Goal: Information Seeking & Learning: Check status

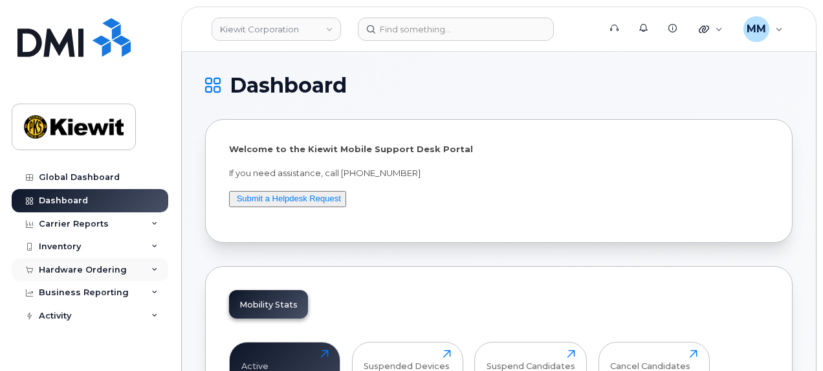
click at [112, 269] on div "Hardware Ordering" at bounding box center [83, 270] width 88 height 10
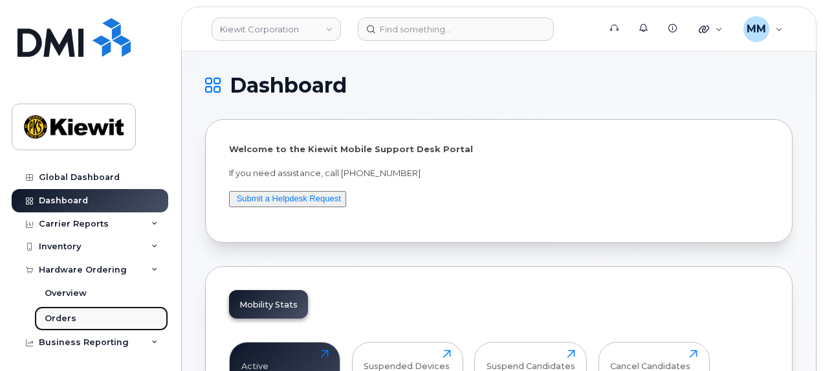
click at [76, 313] on link "Orders" at bounding box center [101, 318] width 134 height 25
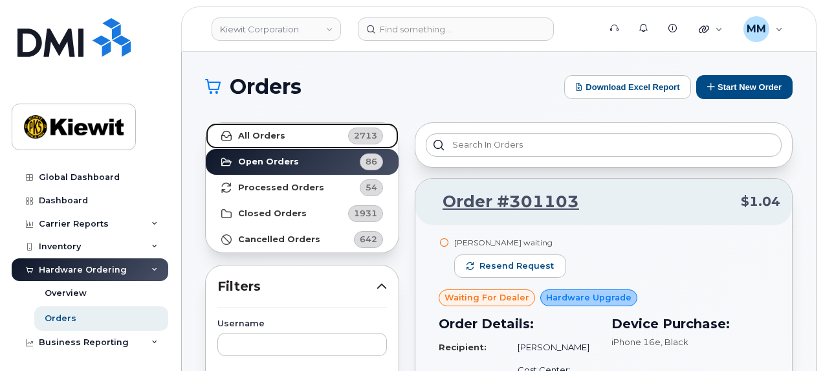
click at [283, 142] on link "All Orders 2713" at bounding box center [302, 136] width 193 height 26
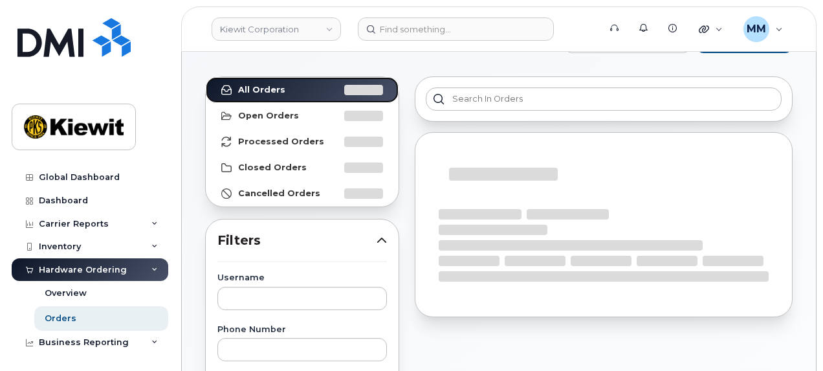
scroll to position [129, 0]
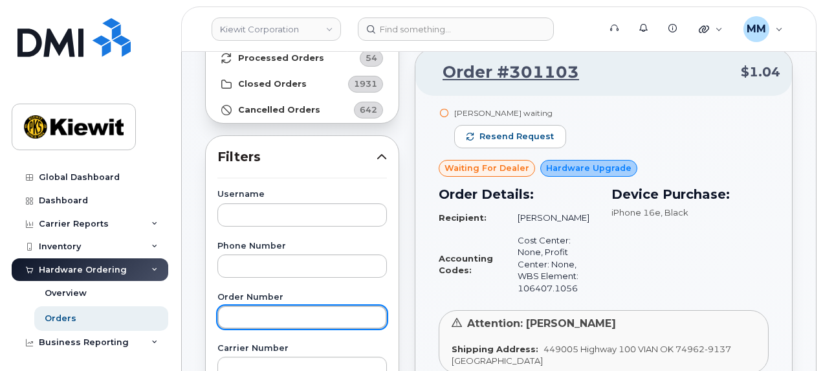
click at [260, 315] on input "text" at bounding box center [302, 316] width 170 height 23
paste input "300955"
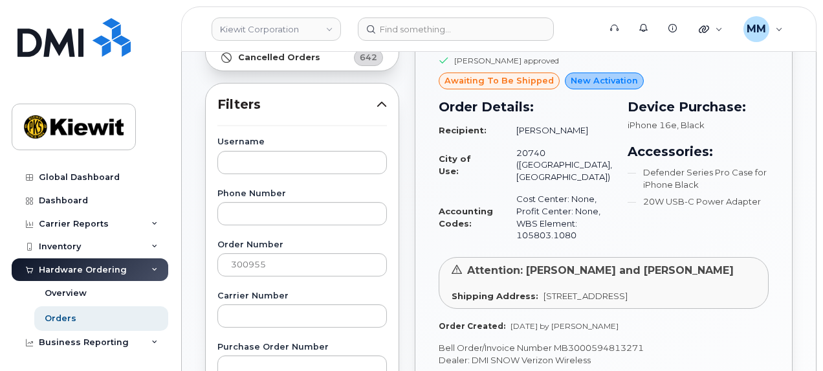
scroll to position [194, 0]
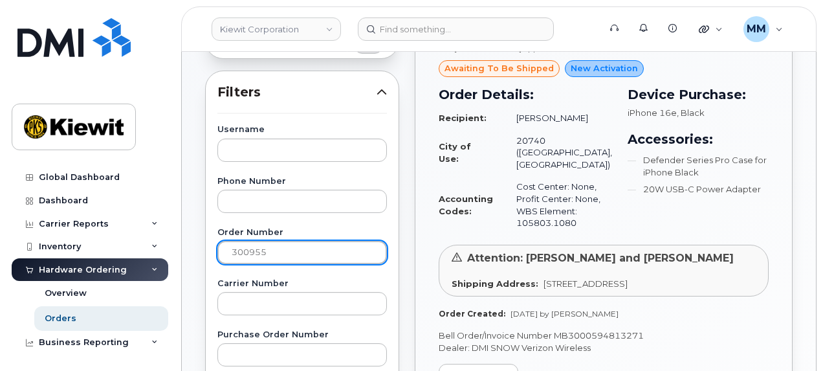
click at [277, 259] on input "300955" at bounding box center [302, 252] width 170 height 23
drag, startPoint x: 276, startPoint y: 260, endPoint x: 219, endPoint y: 256, distance: 56.5
click at [219, 256] on input "300955" at bounding box center [302, 252] width 170 height 23
paste input "1047"
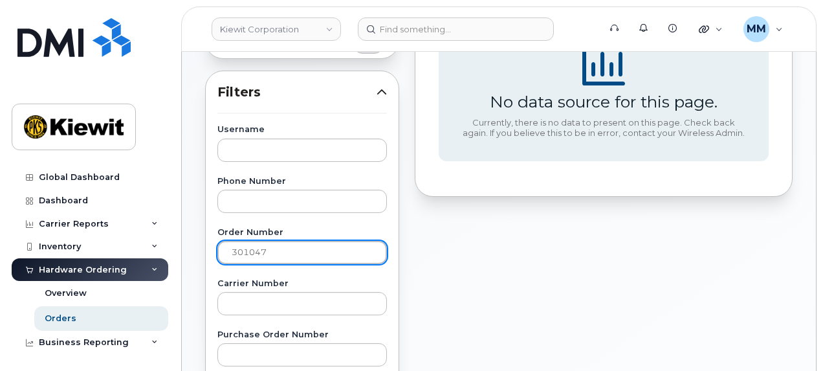
drag, startPoint x: 275, startPoint y: 252, endPoint x: 192, endPoint y: 252, distance: 83.5
click at [192, 252] on div "Orders Download Excel Report Start New Order All Orders 2713 Open Orders 86 Pro…" at bounding box center [499, 351] width 634 height 987
paste input "1"
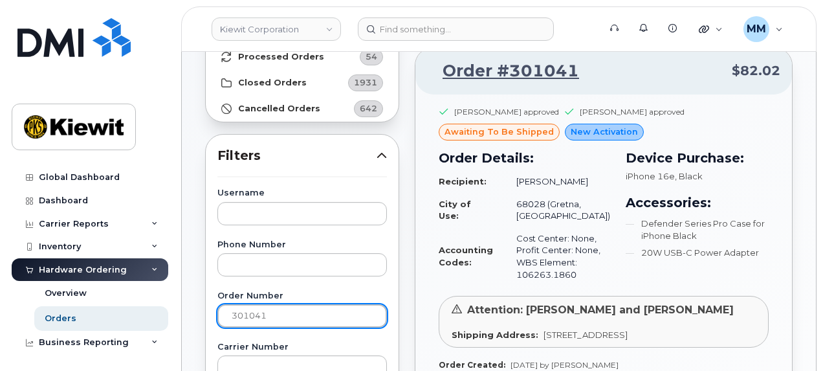
scroll to position [129, 0]
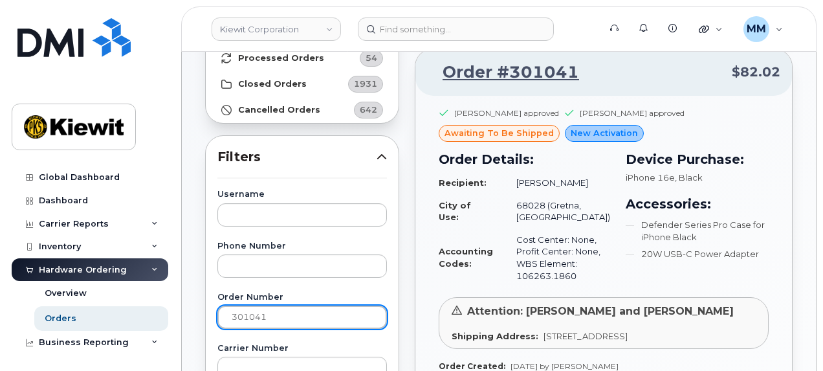
drag, startPoint x: 279, startPoint y: 318, endPoint x: 219, endPoint y: 317, distance: 60.2
click at [219, 317] on input "301041" at bounding box center [302, 316] width 170 height 23
paste input "0959"
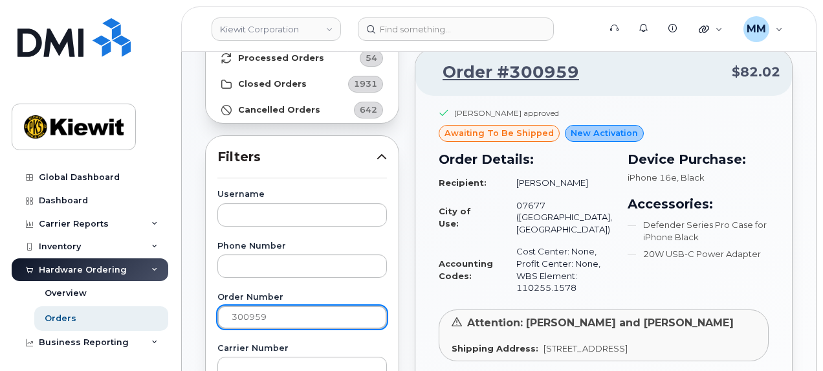
drag, startPoint x: 267, startPoint y: 310, endPoint x: 198, endPoint y: 311, distance: 69.3
paste input "5"
type input "300955"
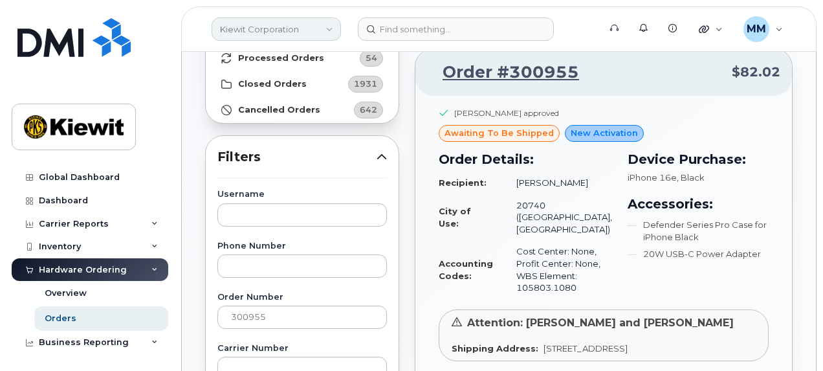
click at [311, 29] on link "Kiewit Corporation" at bounding box center [276, 28] width 129 height 23
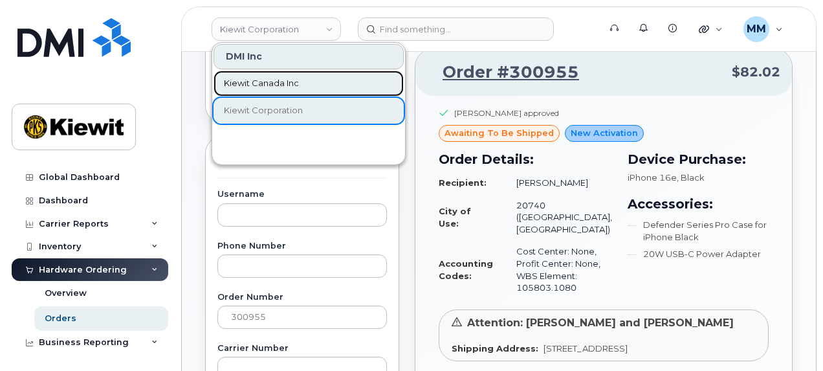
click at [274, 83] on span "Kiewit Canada Inc" at bounding box center [261, 83] width 75 height 13
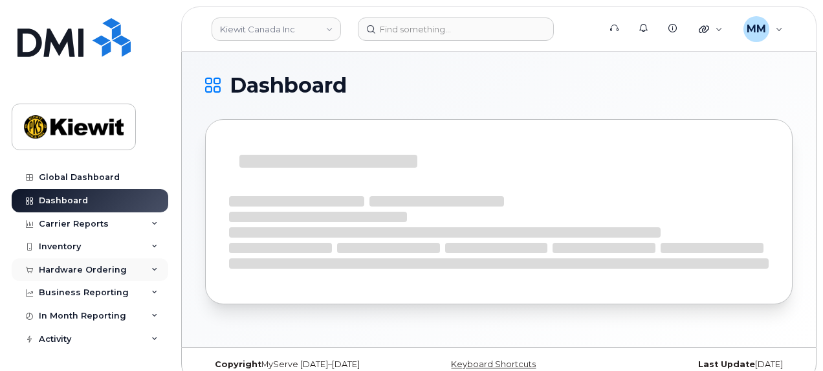
click at [113, 270] on div "Hardware Ordering" at bounding box center [83, 270] width 88 height 10
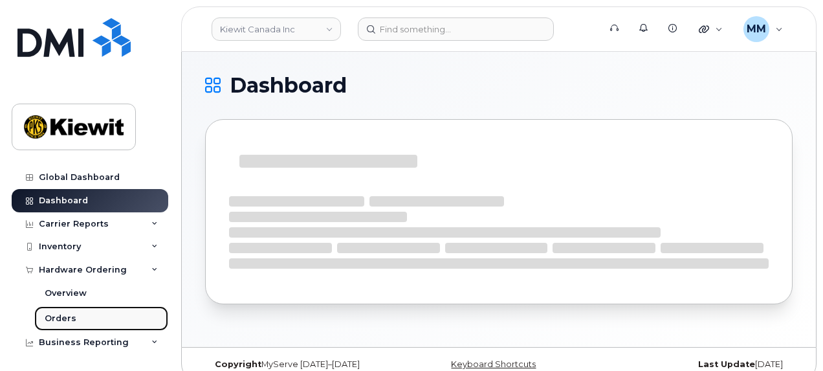
click at [83, 314] on link "Orders" at bounding box center [101, 318] width 134 height 25
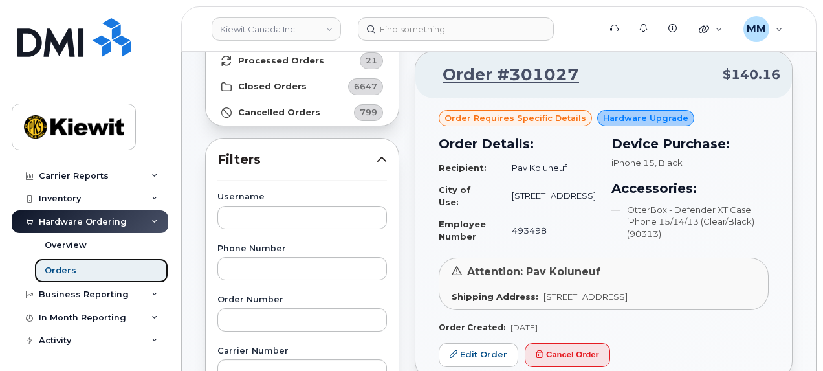
scroll to position [129, 0]
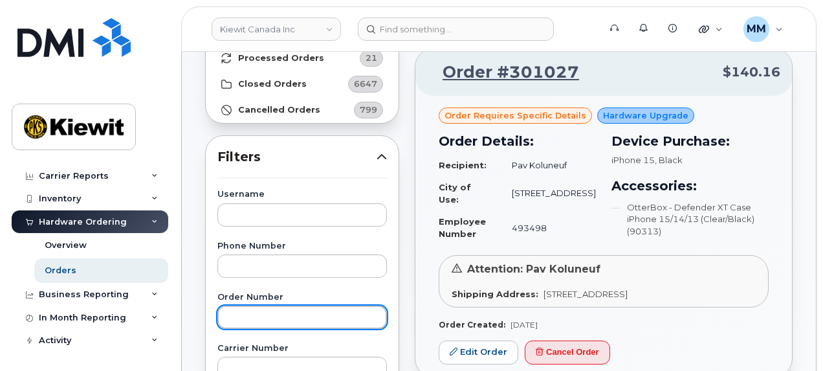
click at [241, 320] on input "text" at bounding box center [302, 316] width 170 height 23
paste input "301047"
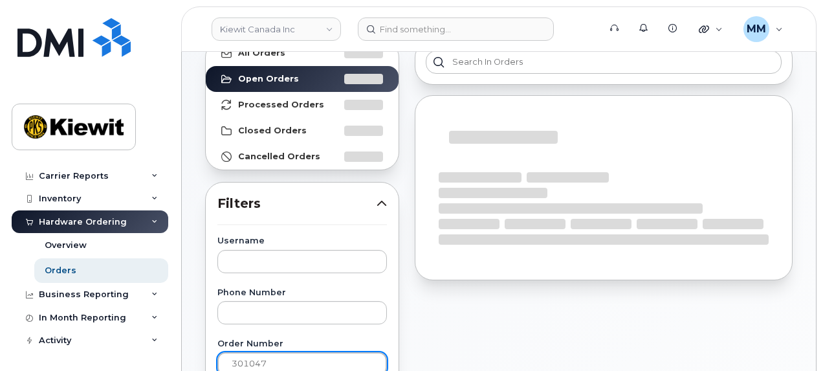
scroll to position [0, 0]
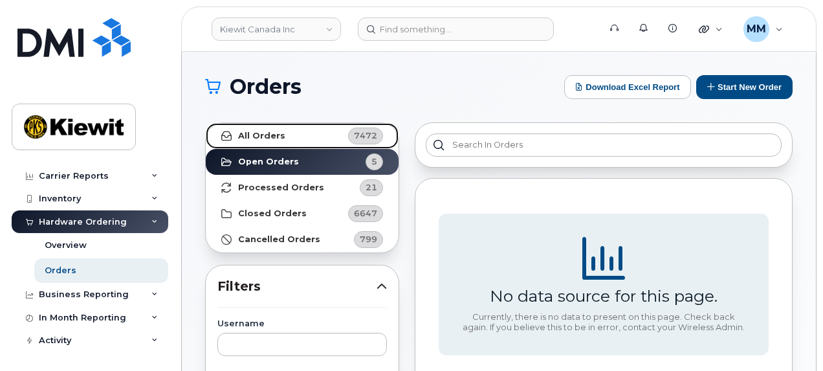
click at [303, 134] on link "All Orders 7472" at bounding box center [302, 136] width 193 height 26
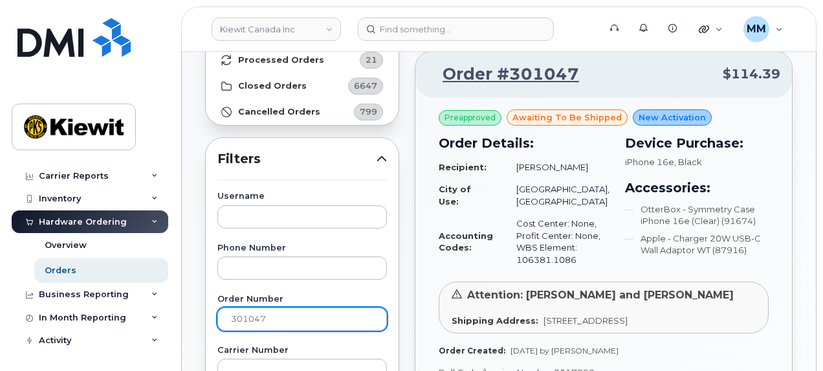
scroll to position [129, 0]
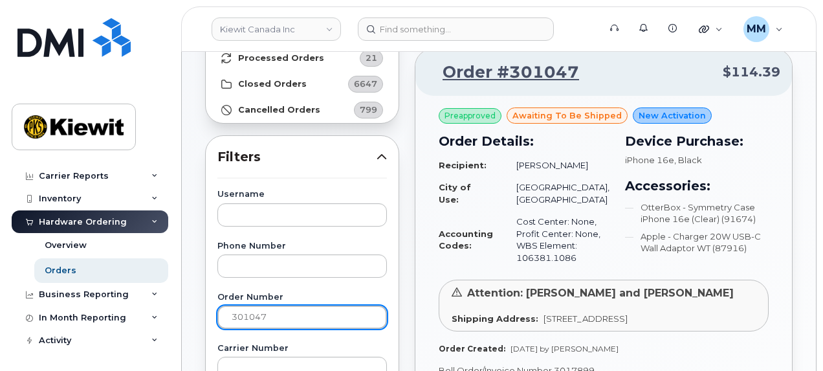
drag, startPoint x: 287, startPoint y: 320, endPoint x: 205, endPoint y: 316, distance: 82.3
paste input "0854"
type input "300854"
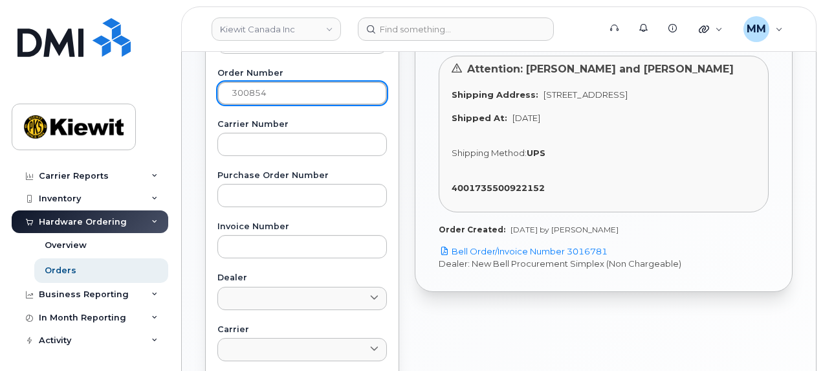
scroll to position [388, 0]
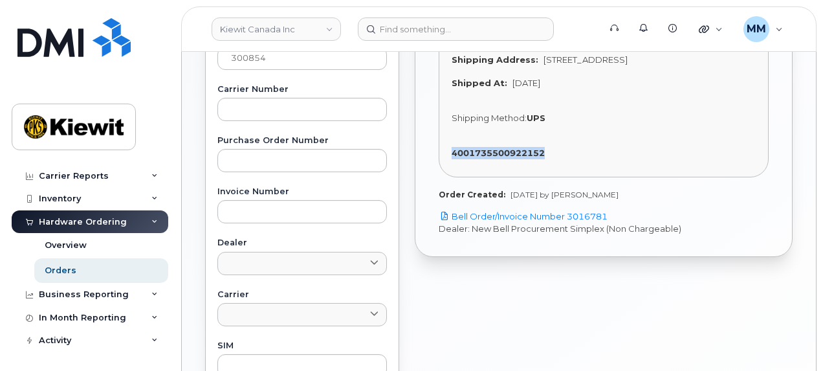
drag, startPoint x: 448, startPoint y: 165, endPoint x: 558, endPoint y: 161, distance: 110.1
click at [558, 161] on div "Attention: Lyndon Sherwood and Damien Torres Shipping Address: 100-10333 Southp…" at bounding box center [604, 99] width 330 height 157
copy strong "4001735500922152"
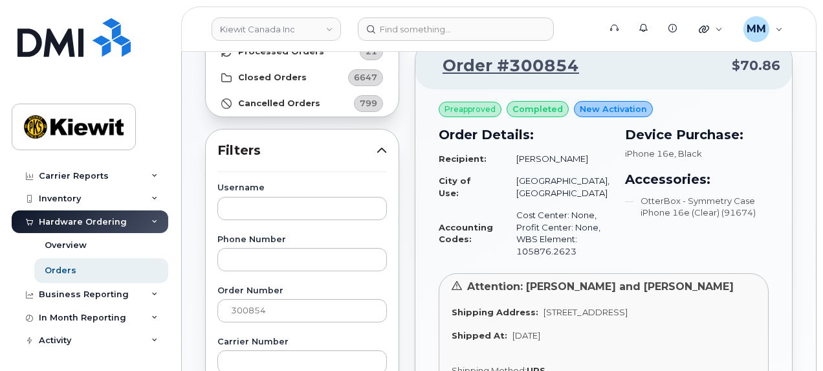
scroll to position [129, 0]
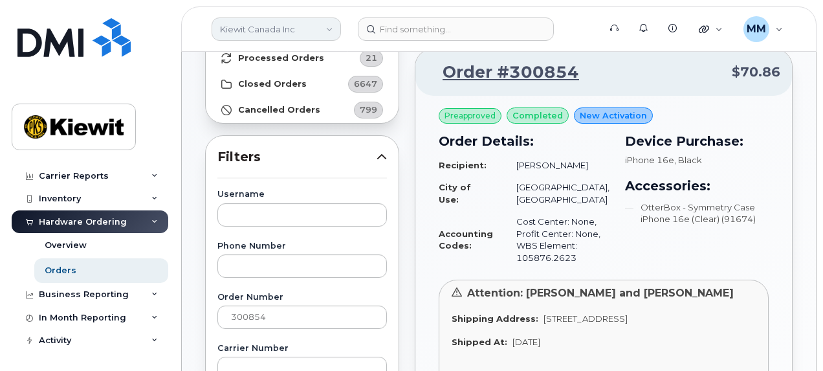
click at [313, 24] on link "Kiewit Canada Inc" at bounding box center [276, 28] width 129 height 23
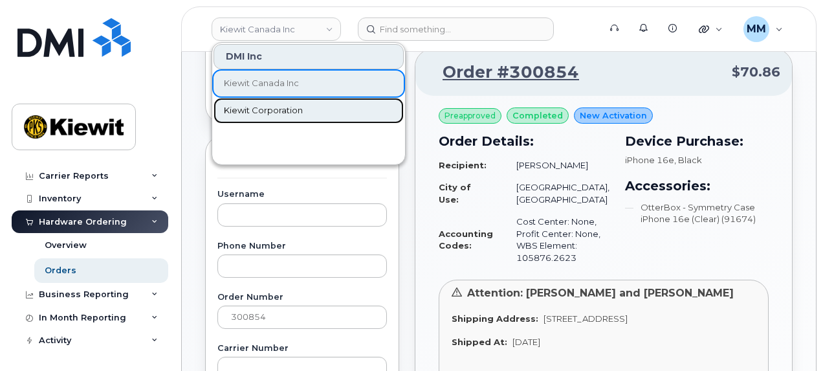
click at [296, 106] on span "Kiewit Corporation" at bounding box center [263, 110] width 79 height 13
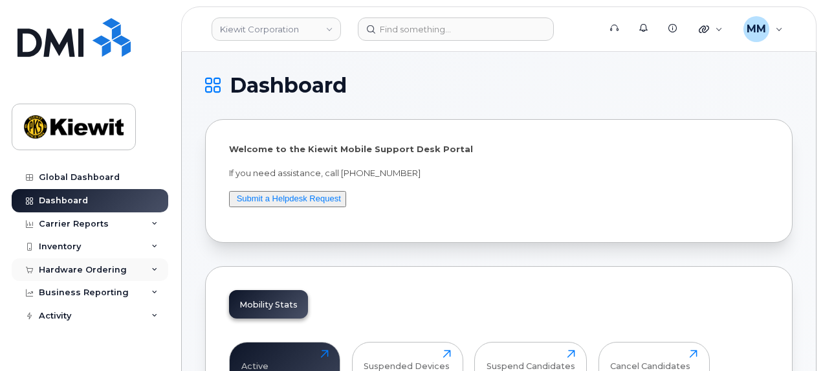
click at [115, 266] on div "Hardware Ordering" at bounding box center [83, 270] width 88 height 10
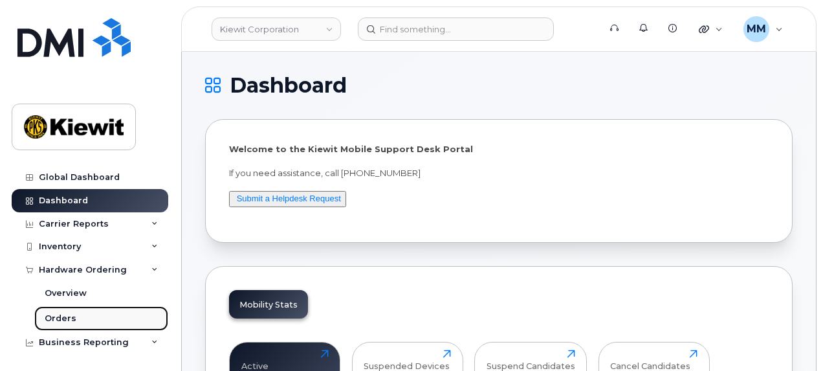
click at [82, 314] on link "Orders" at bounding box center [101, 318] width 134 height 25
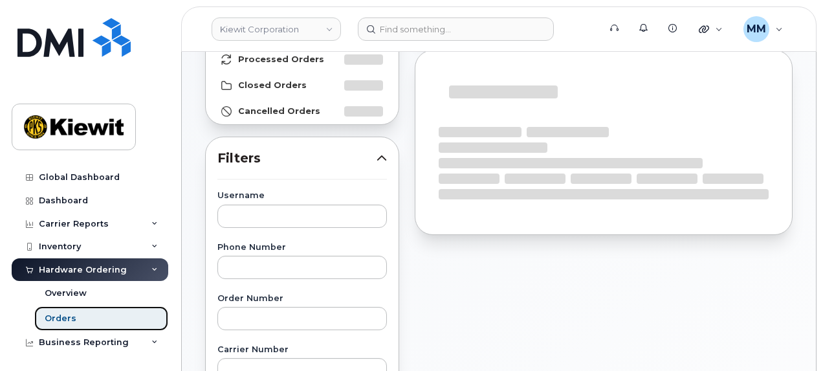
scroll to position [129, 0]
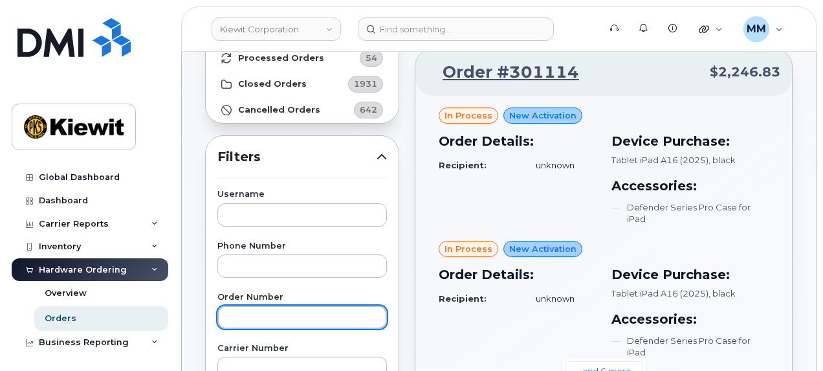
click at [236, 318] on input "text" at bounding box center [302, 316] width 170 height 23
paste input "300866"
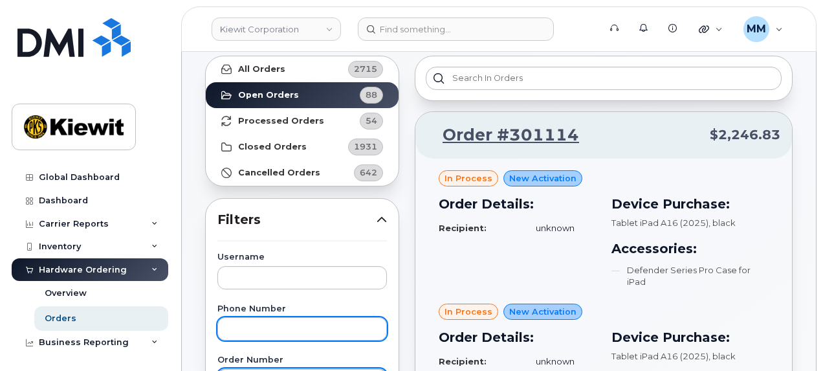
scroll to position [65, 0]
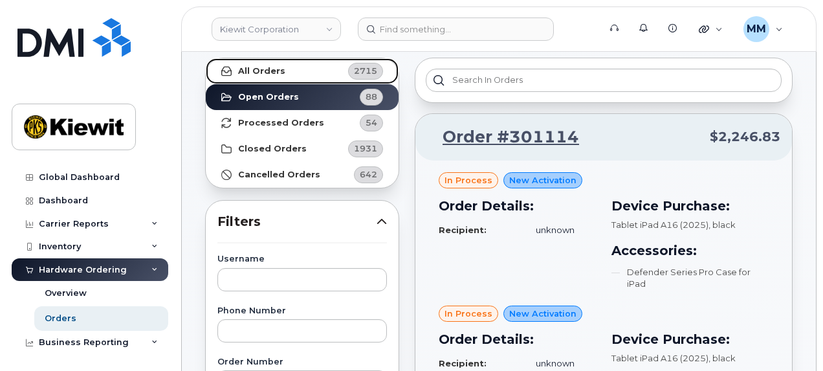
click at [267, 69] on strong "All Orders" at bounding box center [261, 71] width 47 height 10
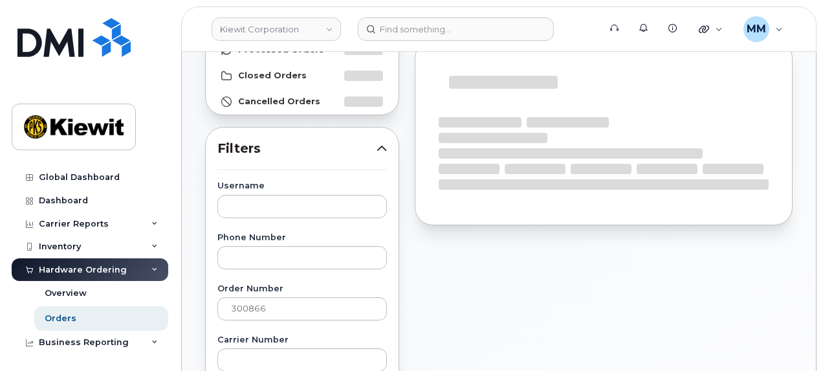
scroll to position [194, 0]
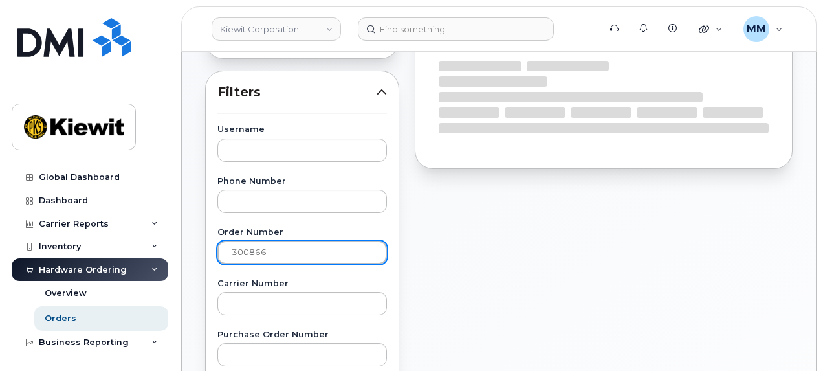
click at [351, 256] on input "300866" at bounding box center [302, 252] width 170 height 23
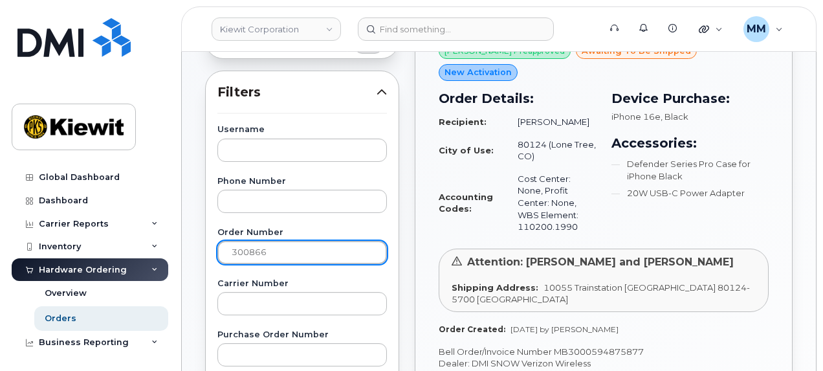
drag, startPoint x: 270, startPoint y: 252, endPoint x: 214, endPoint y: 248, distance: 57.1
paste input "5"
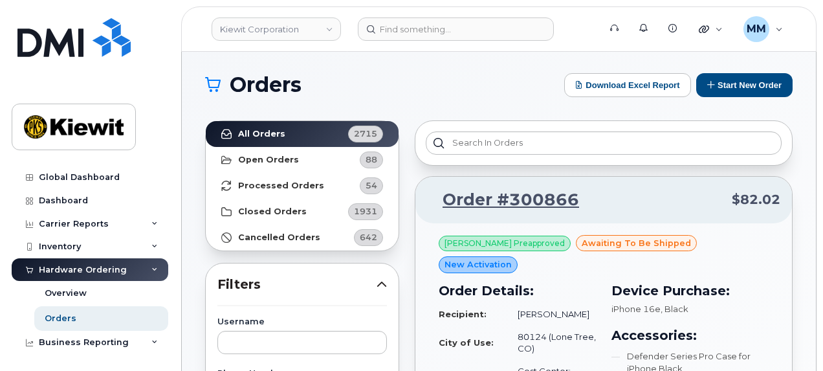
scroll to position [0, 0]
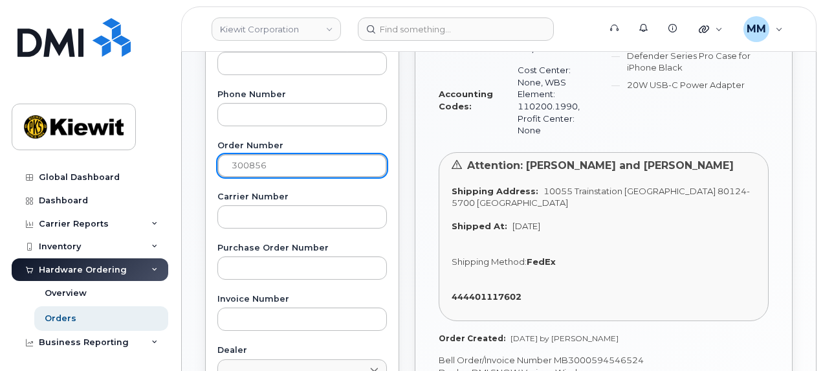
scroll to position [324, 0]
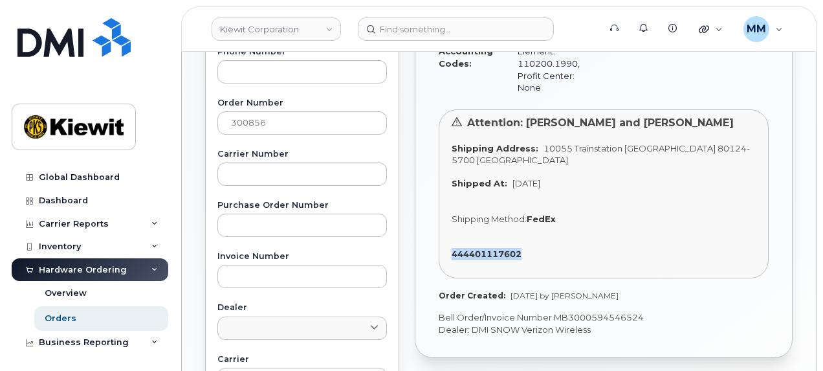
drag, startPoint x: 446, startPoint y: 223, endPoint x: 539, endPoint y: 223, distance: 92.5
click at [539, 223] on div "Attention: Kraig Blim and Timothy Kinder Shipping Address: 10055 Trainstation C…" at bounding box center [604, 193] width 330 height 169
copy strong "444401117602"
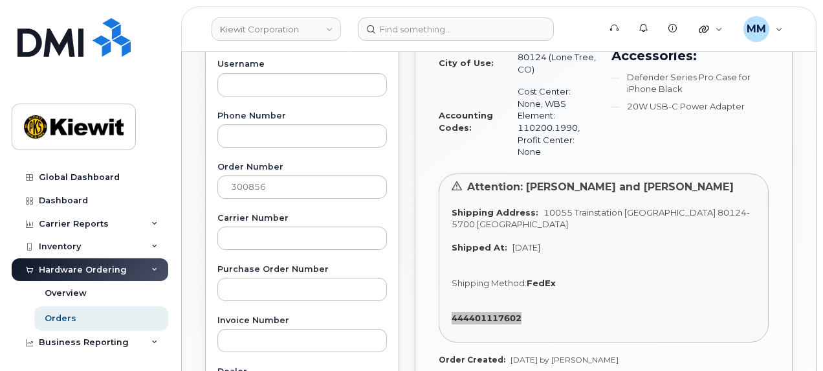
scroll to position [259, 0]
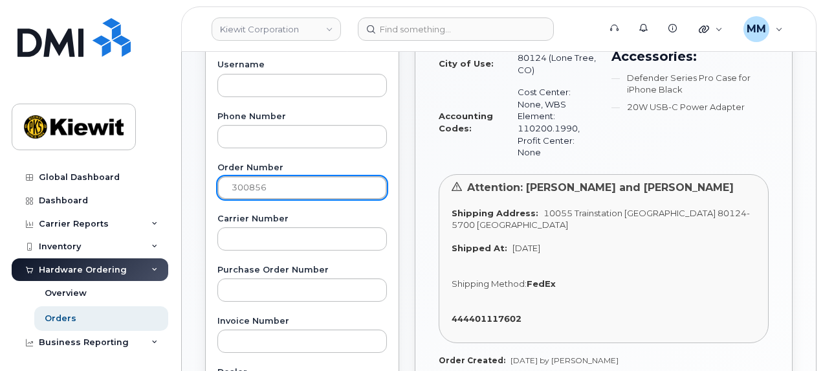
drag, startPoint x: 276, startPoint y: 182, endPoint x: 199, endPoint y: 184, distance: 77.0
click at [199, 184] on div "All Orders 2715 Open Orders 88 Processed Orders 54 Closed Orders 1931 Cancelled…" at bounding box center [302, 310] width 210 height 909
paste input "88"
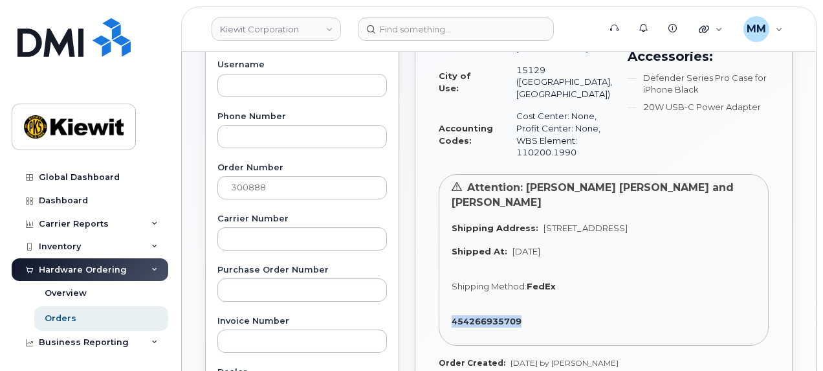
drag, startPoint x: 442, startPoint y: 309, endPoint x: 532, endPoint y: 305, distance: 90.0
click at [532, 305] on div "Attention: Nugent Laing and Gary Rehm Shipping Address: 1701 Queens Dr SOUTH PA…" at bounding box center [604, 260] width 330 height 172
copy strong "454266935709"
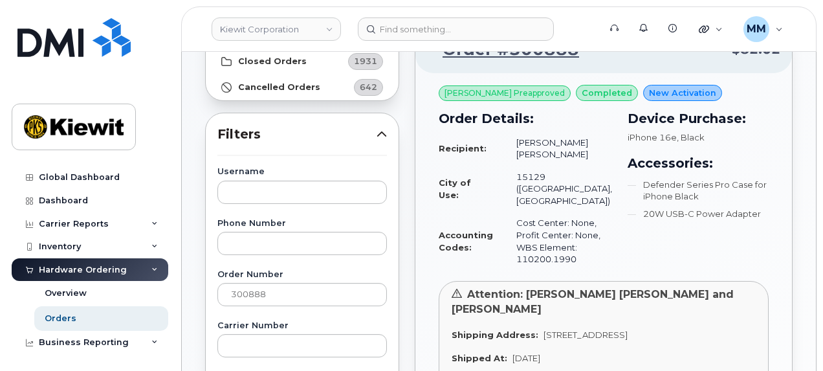
scroll to position [129, 0]
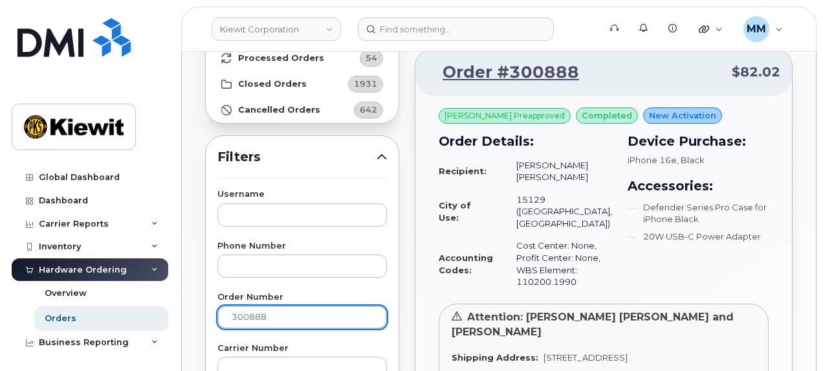
drag, startPoint x: 265, startPoint y: 314, endPoint x: 200, endPoint y: 314, distance: 65.4
paste input "7"
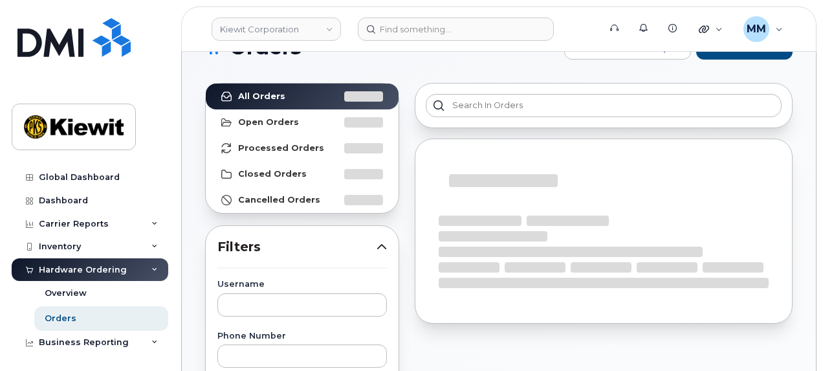
scroll to position [194, 0]
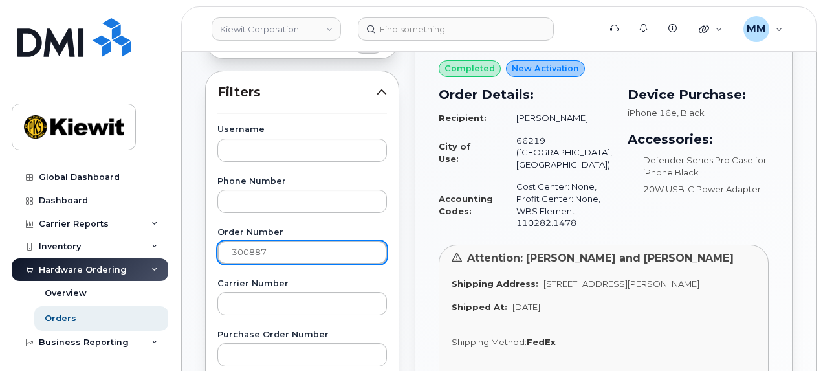
drag, startPoint x: 275, startPoint y: 249, endPoint x: 214, endPoint y: 248, distance: 61.5
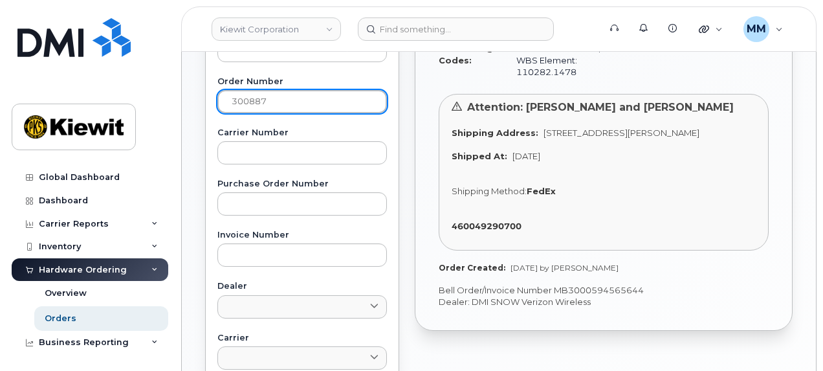
scroll to position [388, 0]
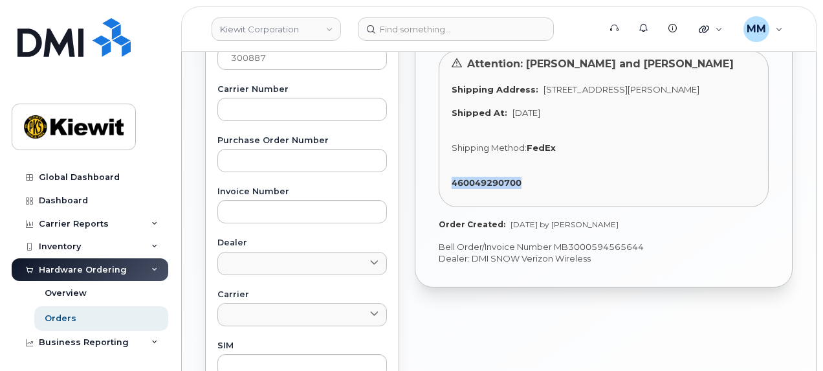
drag, startPoint x: 445, startPoint y: 192, endPoint x: 531, endPoint y: 195, distance: 86.1
click at [531, 195] on div "Attention: Daniel Ehlenz-Pak and Damien Torres Shipping Address: 8900 Renner Bl…" at bounding box center [604, 128] width 330 height 157
copy strong "460049290700"
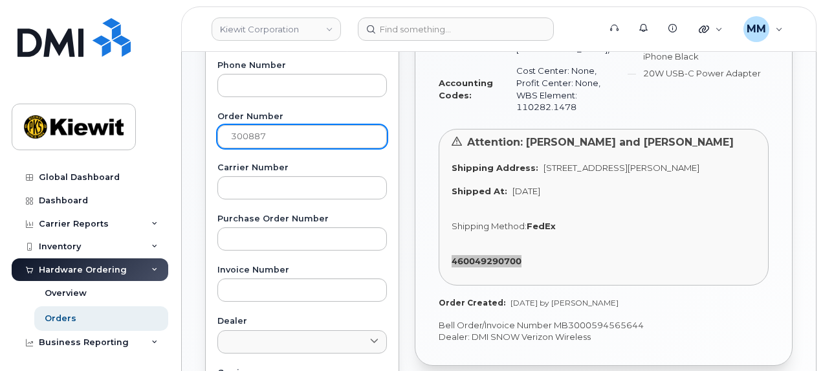
scroll to position [259, 0]
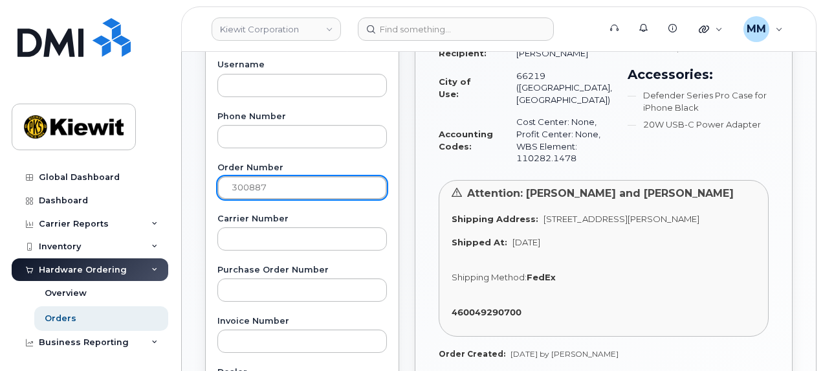
drag, startPoint x: 206, startPoint y: 184, endPoint x: 171, endPoint y: 184, distance: 35.6
click at [182, 184] on div "Kiewit Corporation Support Alerts Knowledge Base Quicklinks Suspend / Cancel De…" at bounding box center [499, 286] width 634 height 987
paste input "33"
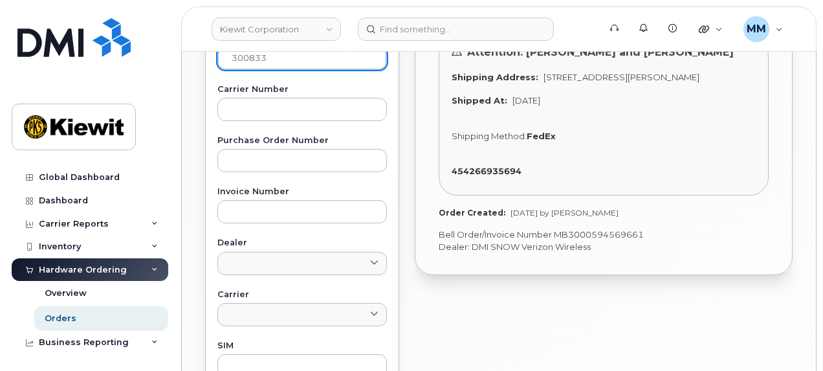
scroll to position [388, 0]
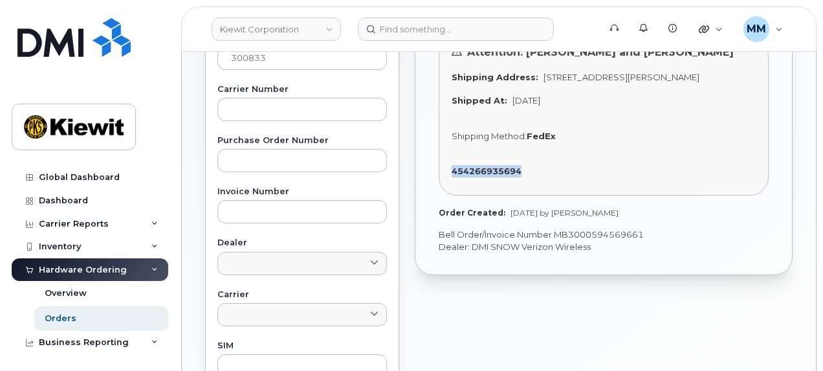
drag, startPoint x: 445, startPoint y: 190, endPoint x: 525, endPoint y: 195, distance: 81.1
click at [525, 195] on div "Attention: Kenny Tran and Josh Herberger Shipping Address: 10704 Shoemaker Ave …" at bounding box center [604, 116] width 330 height 157
copy strong "454266935694"
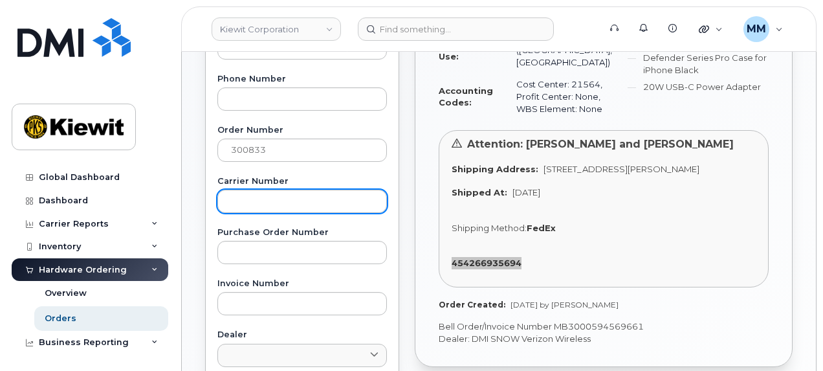
scroll to position [259, 0]
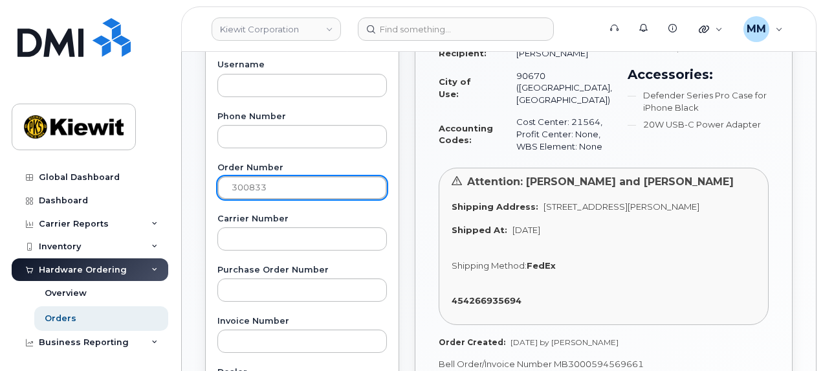
drag, startPoint x: 286, startPoint y: 190, endPoint x: 206, endPoint y: 183, distance: 79.9
click at [219, 186] on input "300833" at bounding box center [302, 187] width 170 height 23
paste input "1"
type input "300831"
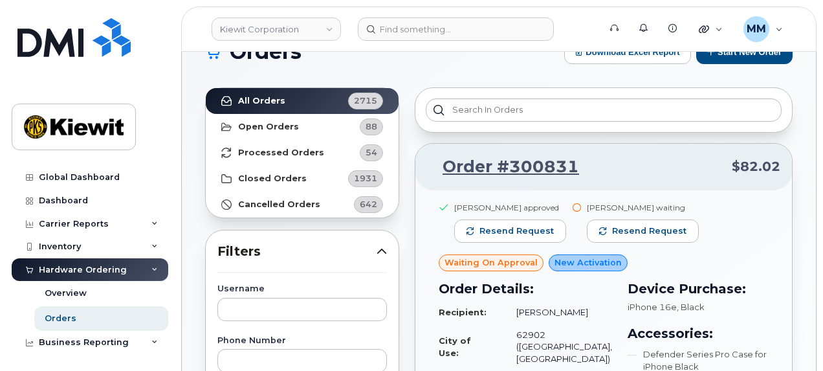
scroll to position [65, 0]
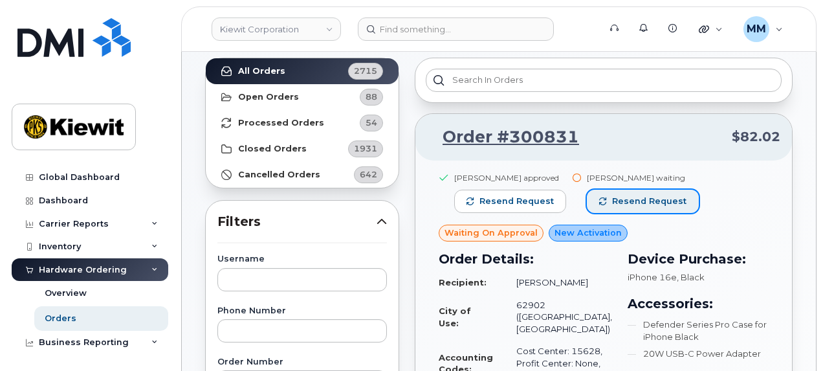
click at [648, 205] on span "Resend request" at bounding box center [649, 201] width 74 height 12
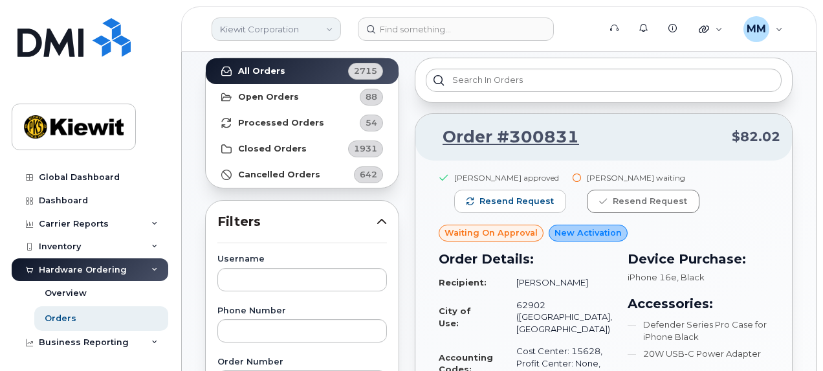
click at [329, 36] on link "Kiewit Corporation" at bounding box center [276, 28] width 129 height 23
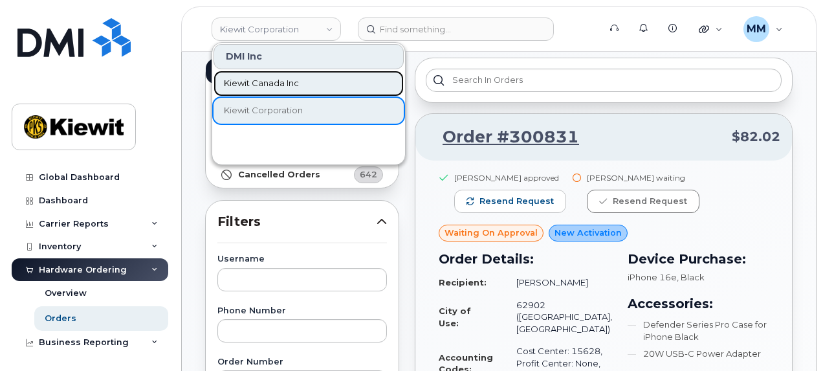
click at [296, 82] on span "Kiewit Canada Inc" at bounding box center [261, 83] width 75 height 13
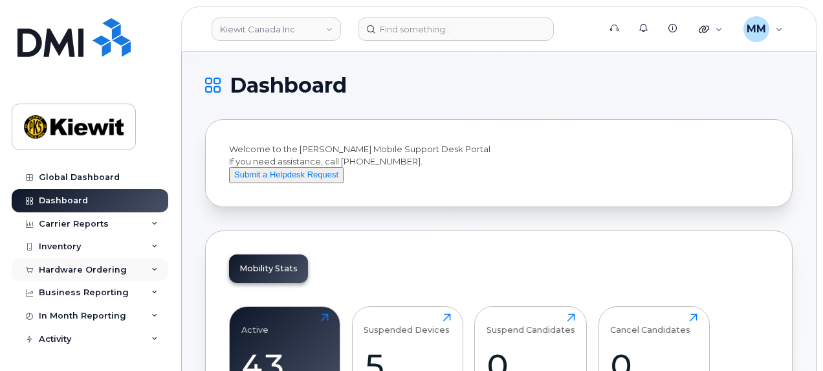
click at [51, 274] on div "Hardware Ordering" at bounding box center [90, 269] width 157 height 23
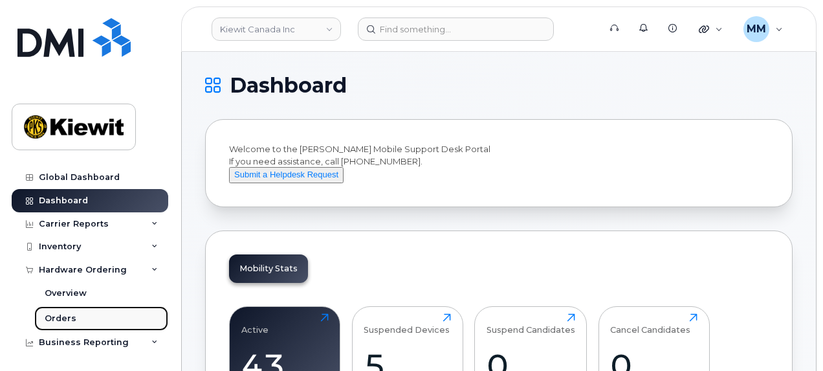
click at [64, 313] on div "Orders" at bounding box center [61, 319] width 32 height 12
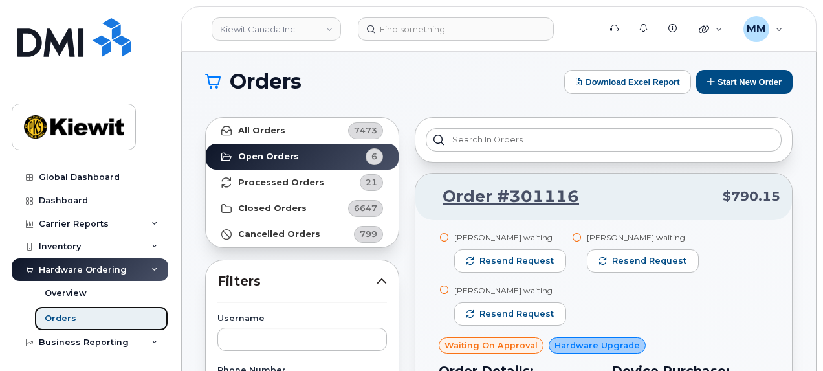
scroll to position [129, 0]
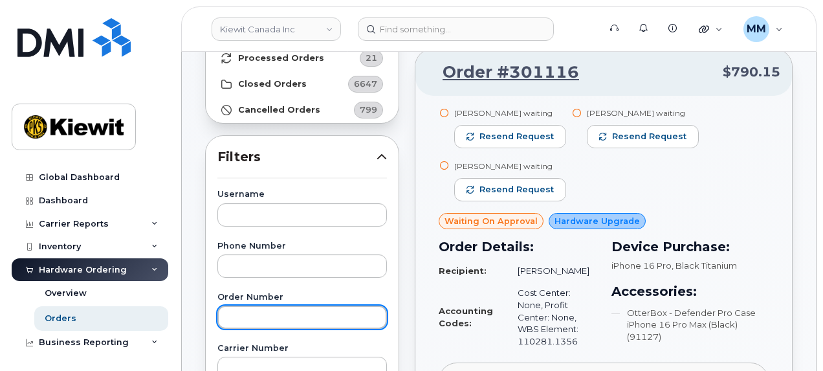
click at [256, 307] on input "text" at bounding box center [302, 316] width 170 height 23
paste input "300818"
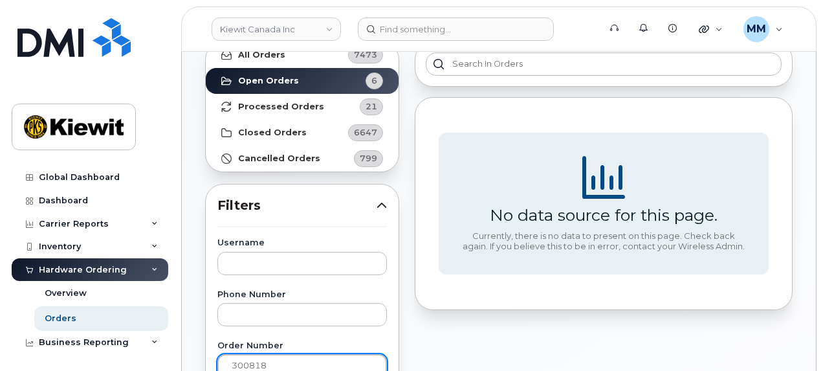
scroll to position [0, 0]
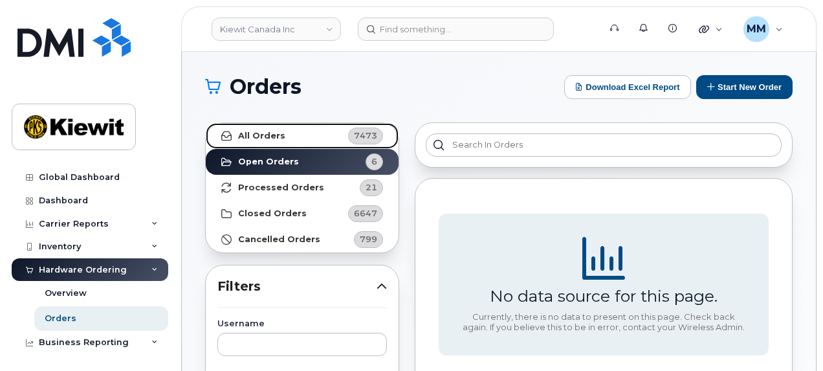
click at [283, 140] on link "All Orders 7473" at bounding box center [302, 136] width 193 height 26
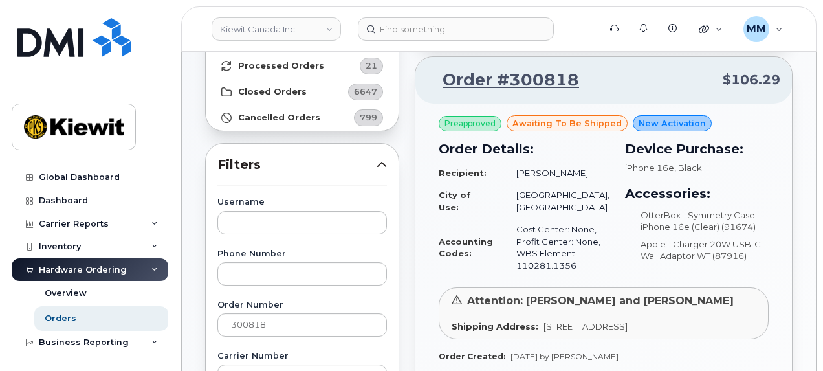
scroll to position [129, 0]
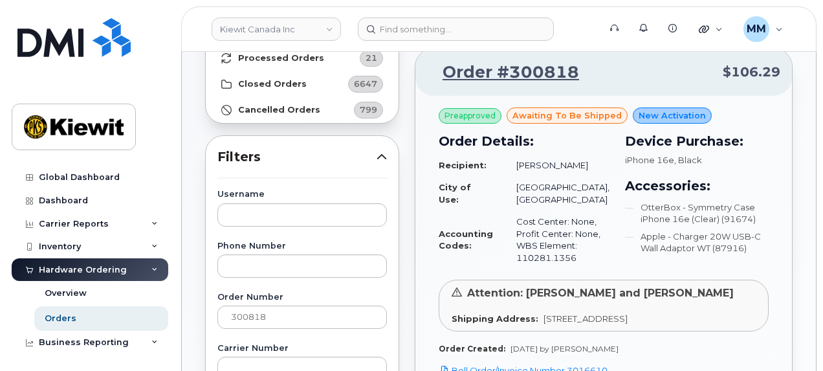
click at [306, 300] on div "Order Number 300818" at bounding box center [302, 311] width 170 height 36
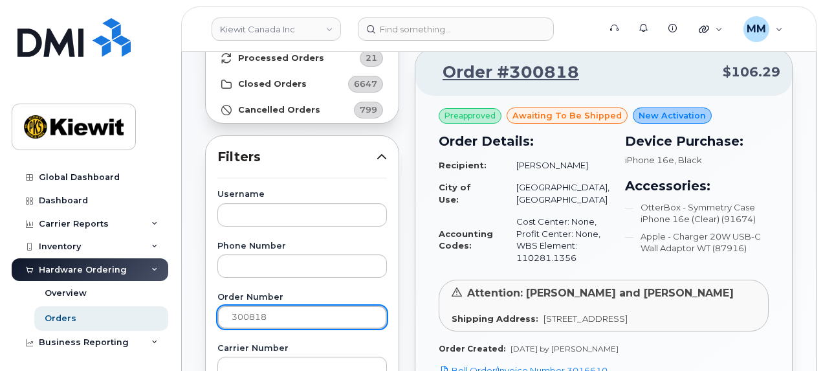
click at [301, 312] on input "300818" at bounding box center [302, 316] width 170 height 23
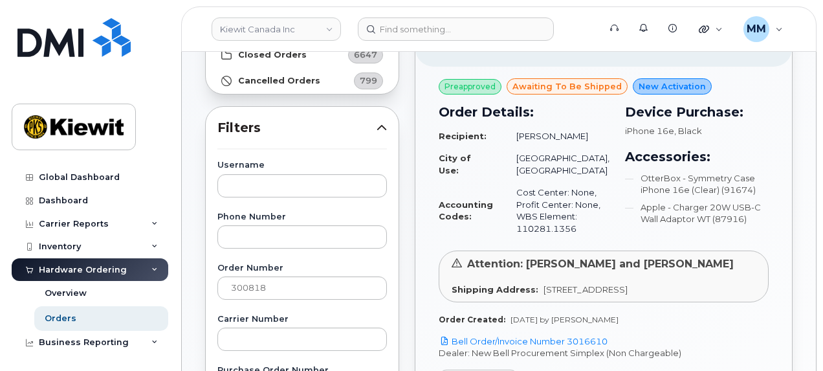
scroll to position [194, 0]
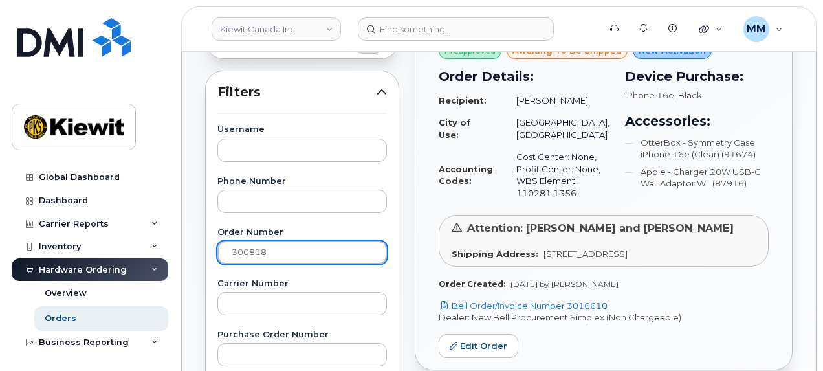
drag, startPoint x: 275, startPoint y: 252, endPoint x: 217, endPoint y: 252, distance: 58.2
click at [219, 252] on input "300818" at bounding box center [302, 252] width 170 height 23
paste input "792"
type input "300792"
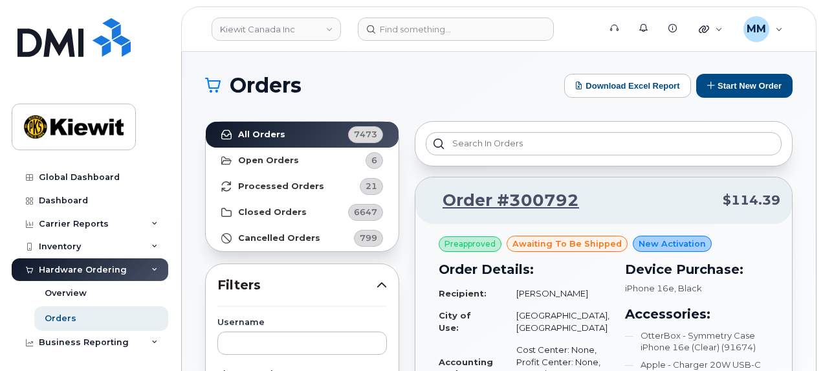
scroll to position [0, 0]
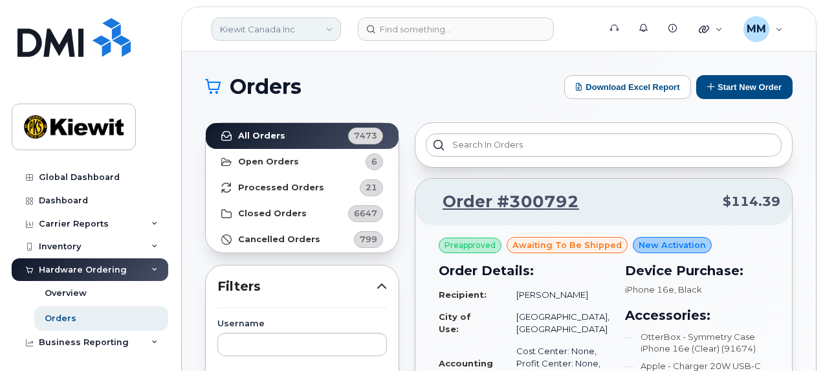
click at [320, 32] on link "Kiewit Canada Inc" at bounding box center [276, 28] width 129 height 23
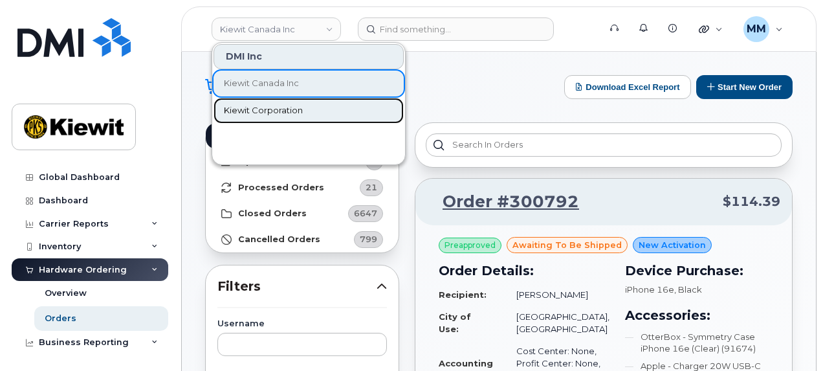
click at [294, 109] on span "Kiewit Corporation" at bounding box center [263, 110] width 79 height 13
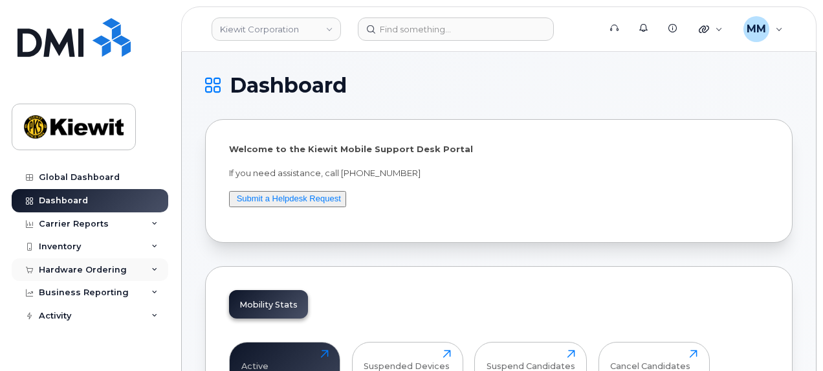
click at [89, 265] on div "Hardware Ordering" at bounding box center [83, 270] width 88 height 10
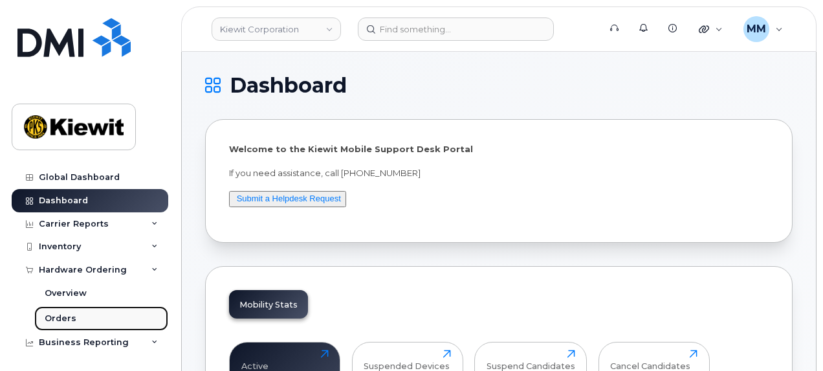
click at [70, 314] on div "Orders" at bounding box center [61, 319] width 32 height 12
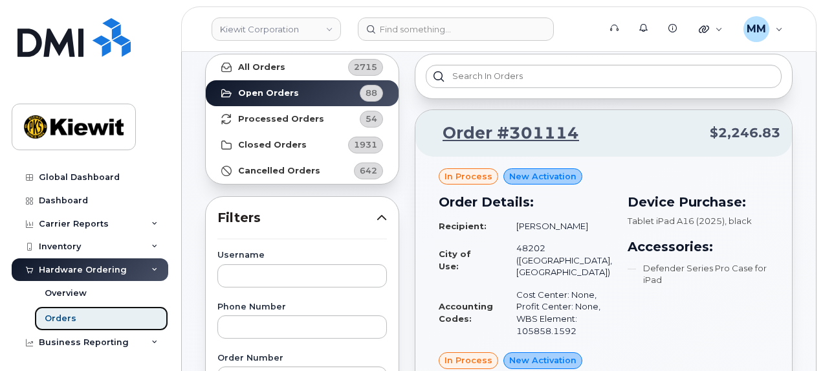
scroll to position [129, 0]
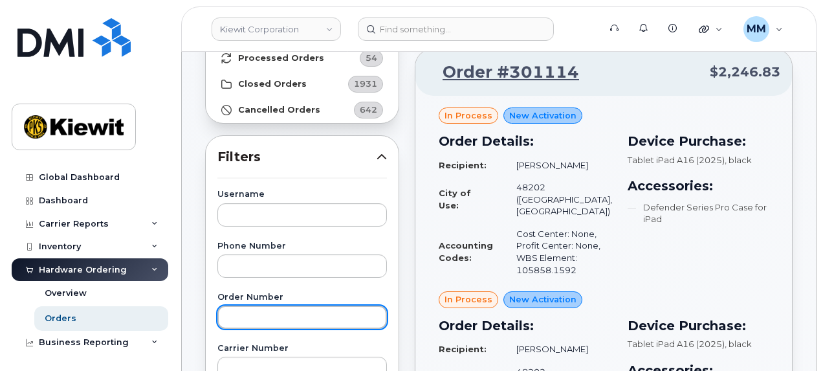
click at [256, 322] on input "text" at bounding box center [302, 316] width 170 height 23
paste input "300896"
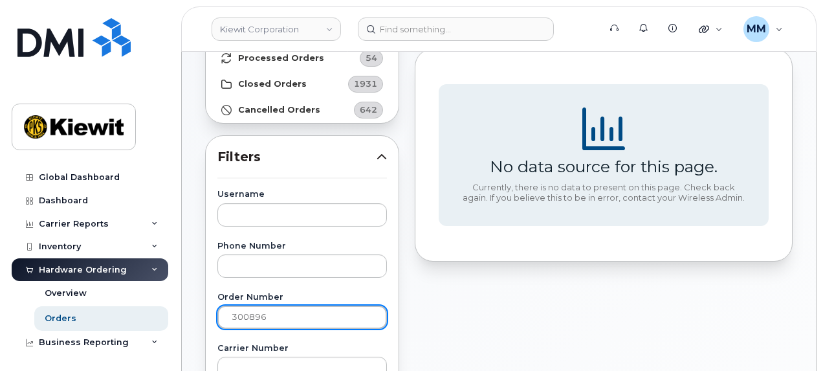
scroll to position [0, 0]
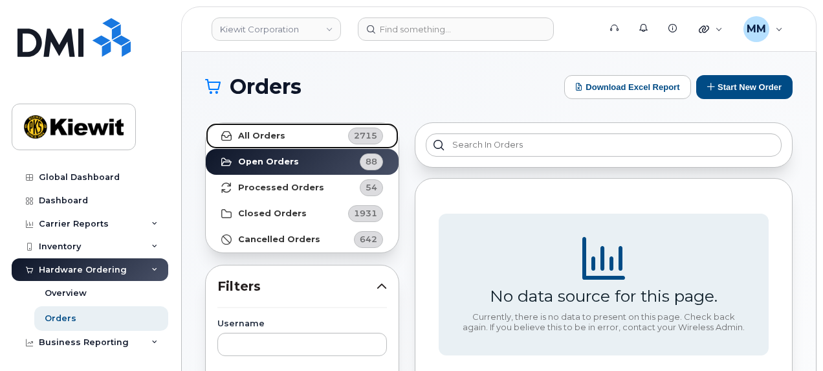
click at [269, 137] on strong "All Orders" at bounding box center [261, 136] width 47 height 10
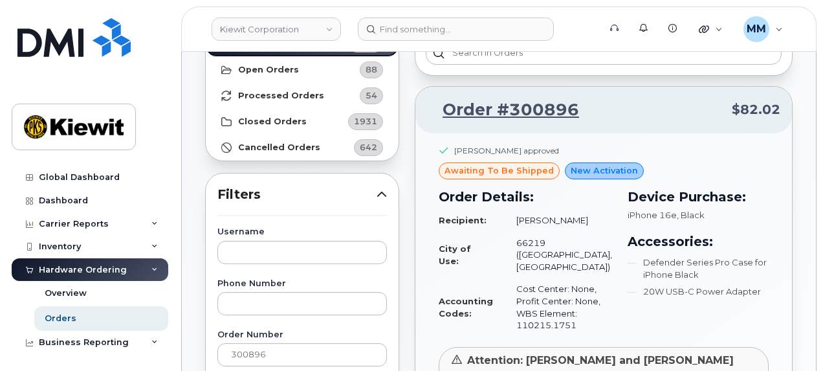
scroll to position [129, 0]
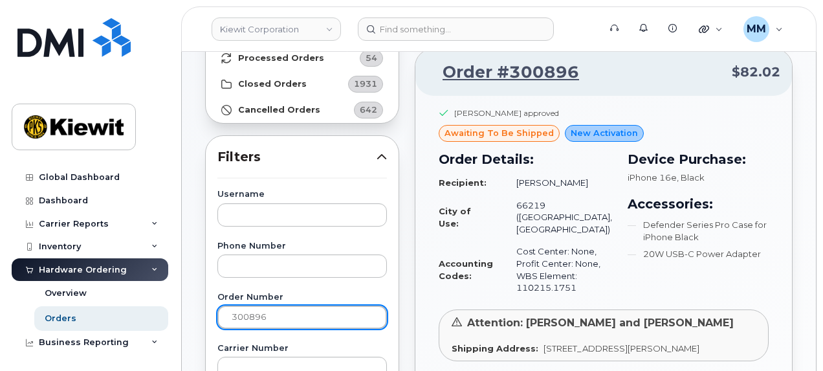
drag, startPoint x: 274, startPoint y: 318, endPoint x: 214, endPoint y: 311, distance: 60.5
paste input "30"
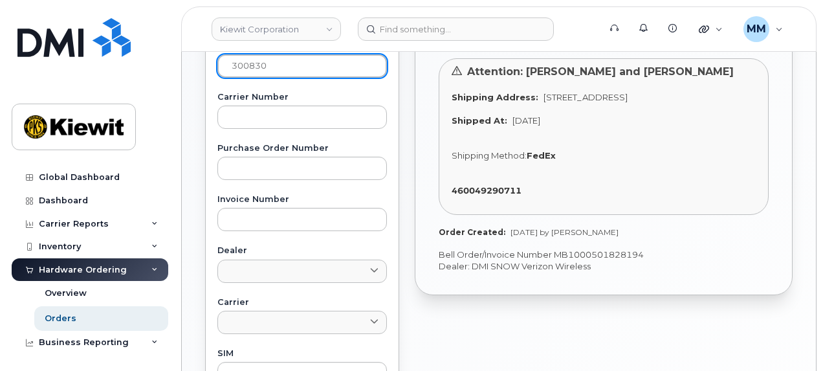
scroll to position [388, 0]
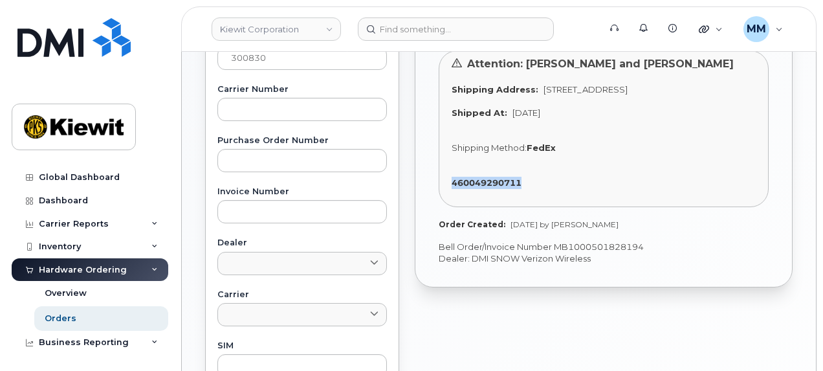
drag, startPoint x: 443, startPoint y: 192, endPoint x: 539, endPoint y: 190, distance: 96.5
click at [539, 190] on div "Attention: Shane Fresco and Chuck Binder Shipping Address: 1729 Athens St BOULD…" at bounding box center [604, 128] width 330 height 157
copy strong "460049290711"
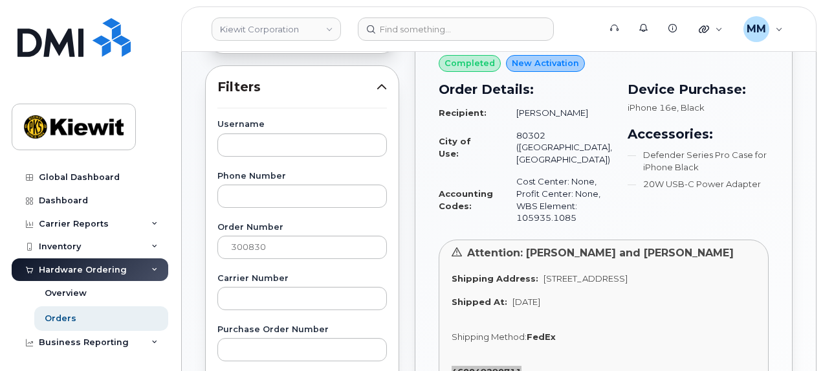
scroll to position [194, 0]
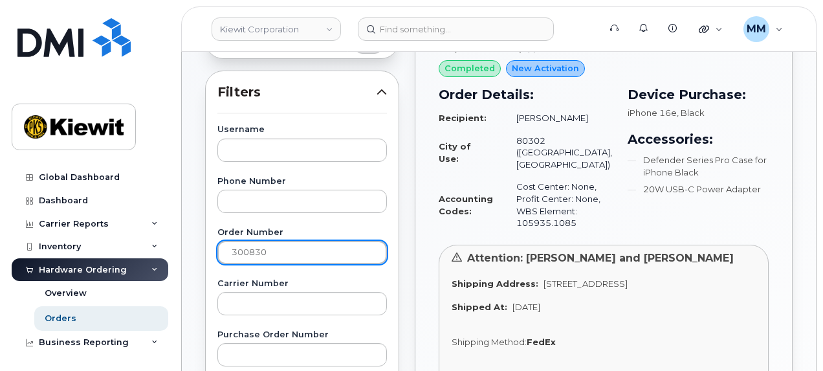
drag, startPoint x: 272, startPoint y: 257, endPoint x: 188, endPoint y: 255, distance: 84.1
click at [188, 255] on div "Orders Download Excel Report Start New Order All Orders 2715 Open Orders 88 Pro…" at bounding box center [499, 351] width 634 height 987
paste input "29"
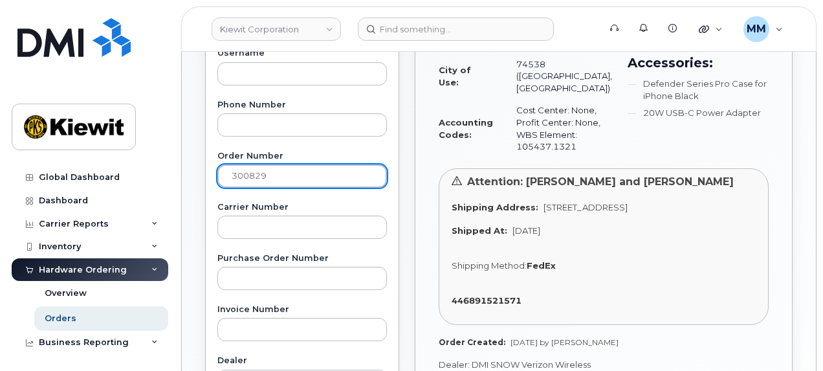
scroll to position [324, 0]
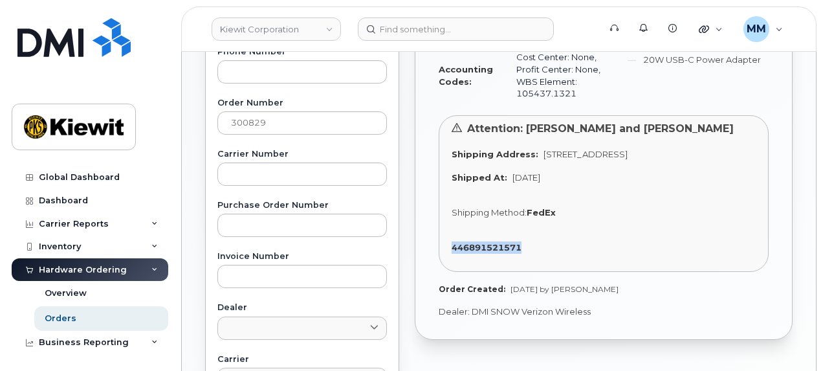
drag, startPoint x: 442, startPoint y: 256, endPoint x: 531, endPoint y: 258, distance: 88.7
click at [531, 258] on div "Attention: James Schmidt and Thomas Phelps Shipping Address: 37979 County Road …" at bounding box center [604, 193] width 330 height 157
copy strong "446891521571"
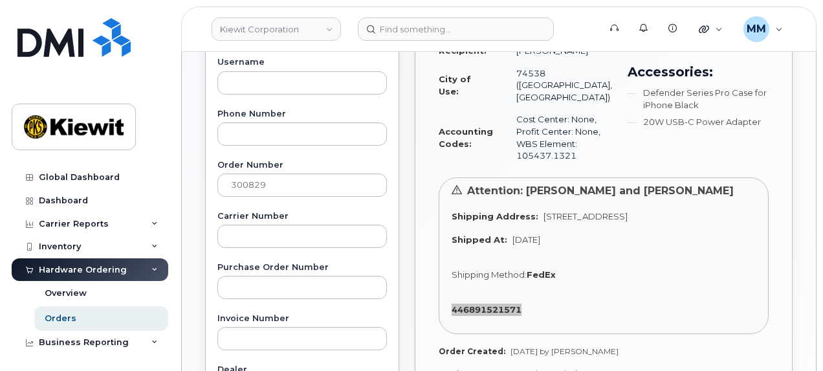
scroll to position [129, 0]
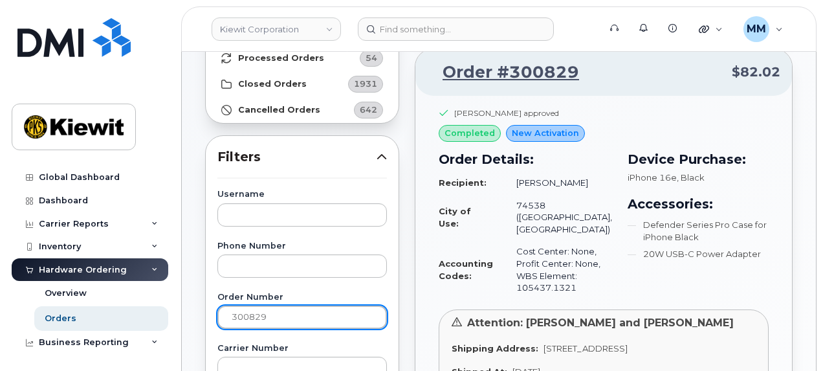
drag, startPoint x: 283, startPoint y: 317, endPoint x: 203, endPoint y: 313, distance: 80.3
paste input "8"
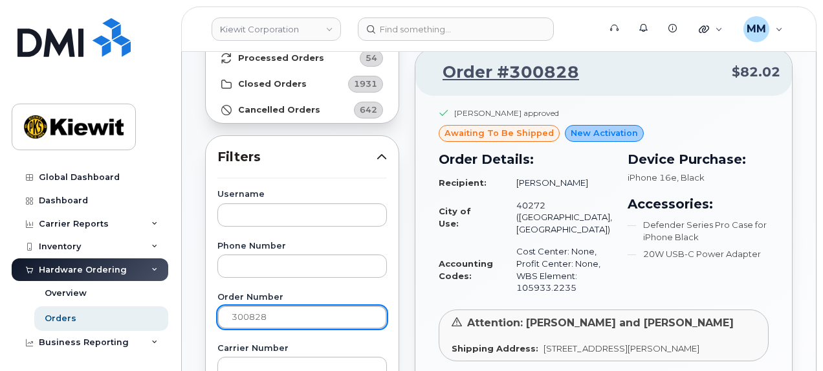
drag, startPoint x: 281, startPoint y: 319, endPoint x: 223, endPoint y: 314, distance: 58.4
click at [225, 314] on input "300828" at bounding box center [302, 316] width 170 height 23
paste input "791"
type input "300791"
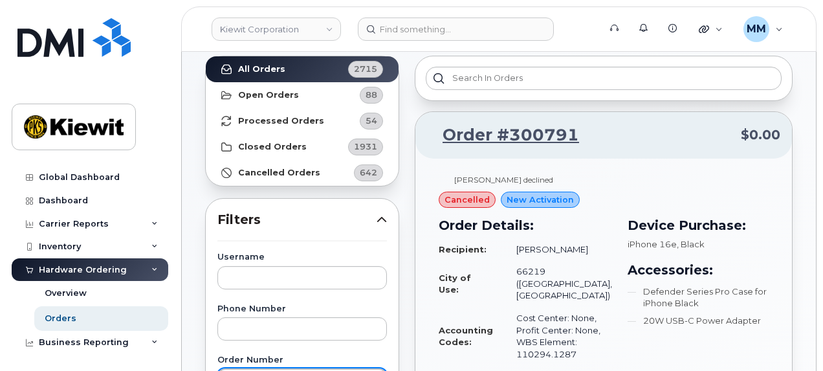
scroll to position [65, 0]
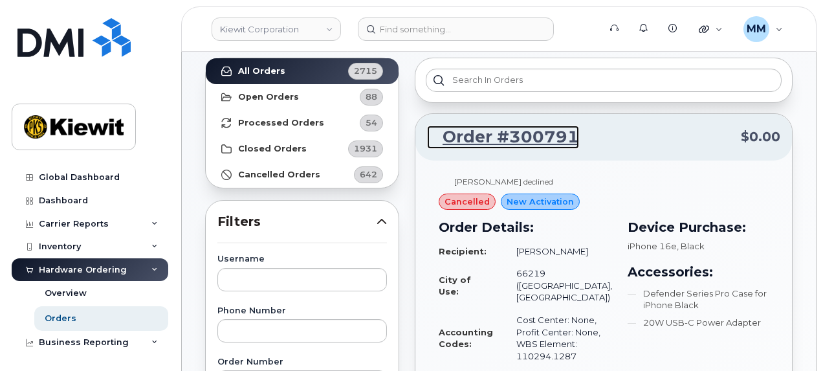
click at [501, 138] on link "Order #300791" at bounding box center [503, 137] width 152 height 23
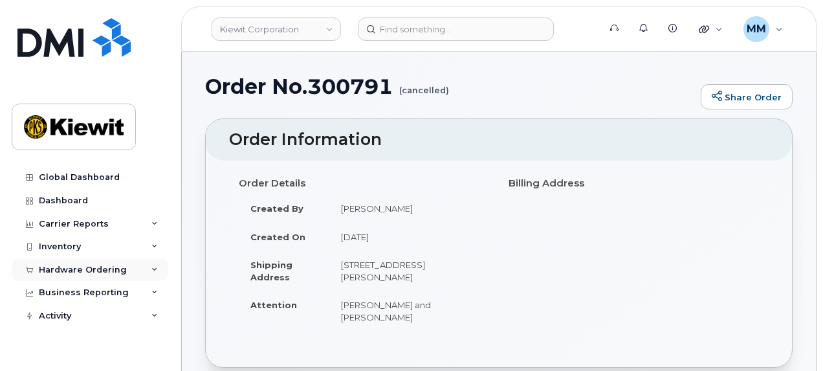
click at [88, 269] on div "Hardware Ordering" at bounding box center [83, 270] width 88 height 10
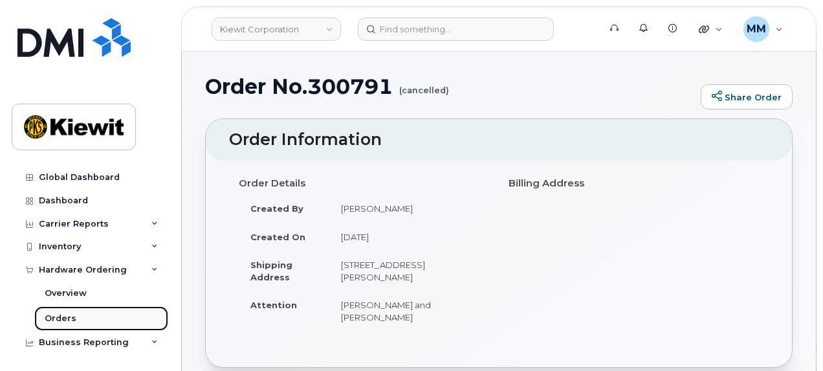
click at [73, 314] on div "Orders" at bounding box center [61, 319] width 32 height 12
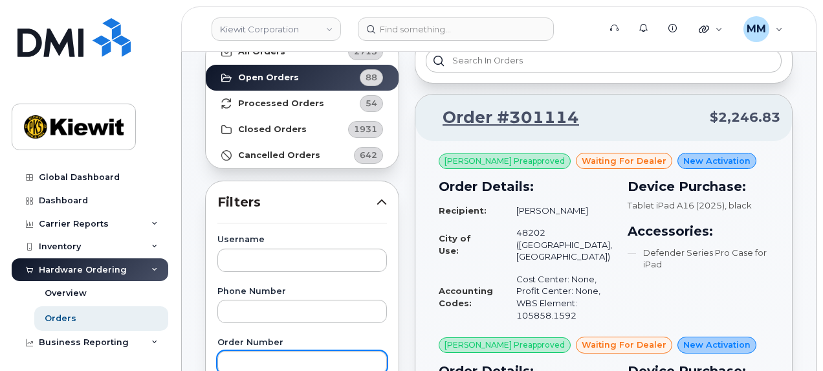
scroll to position [129, 0]
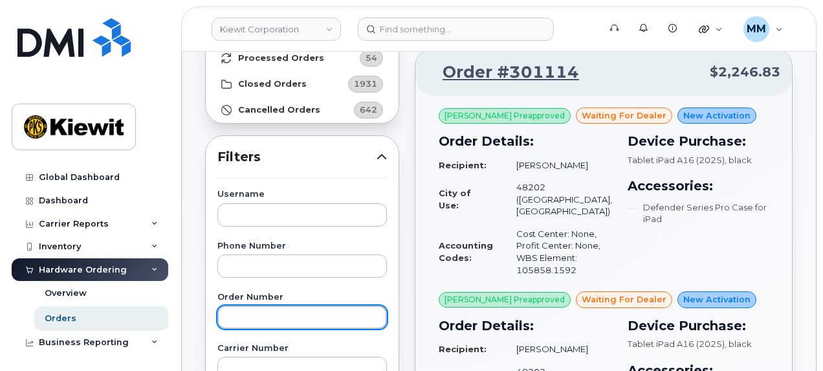
click at [313, 322] on input "text" at bounding box center [302, 316] width 170 height 23
paste input "300791"
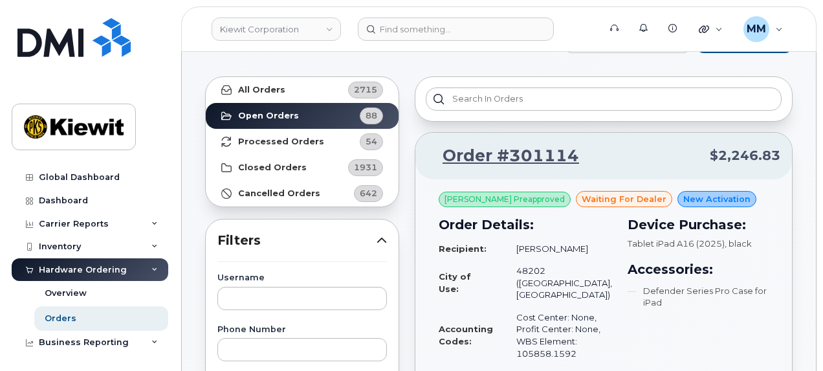
scroll to position [0, 0]
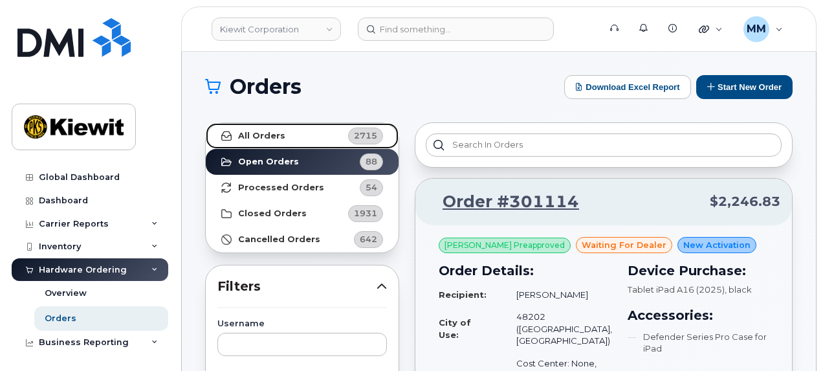
click at [290, 138] on link "All Orders 2715" at bounding box center [302, 136] width 193 height 26
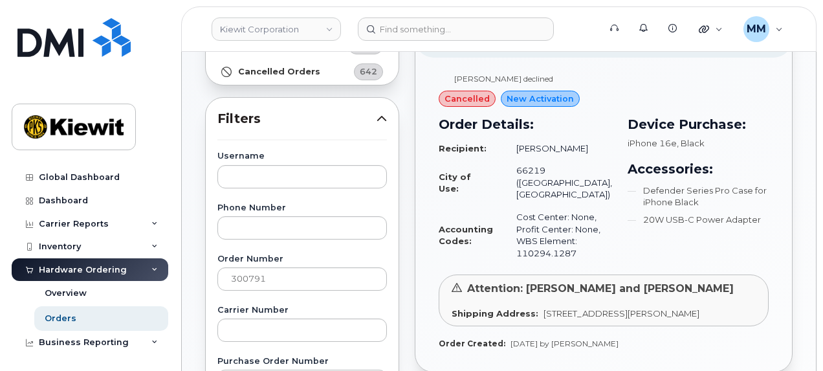
scroll to position [259, 0]
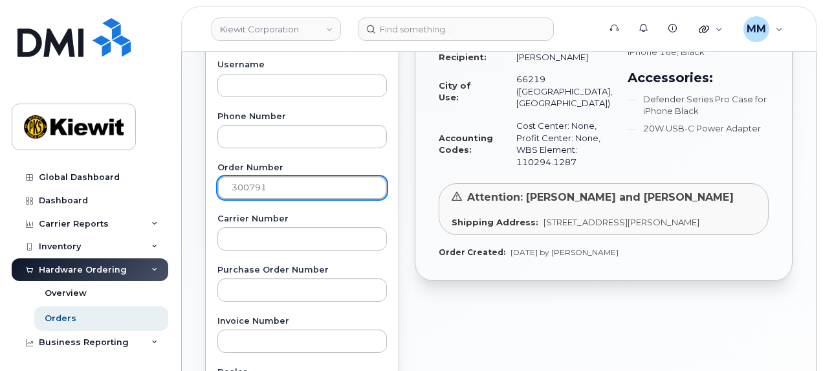
drag, startPoint x: 234, startPoint y: 181, endPoint x: 203, endPoint y: 177, distance: 31.2
click at [203, 177] on div "Username Phone Number Order Number 300791 Carrier Number Purchase Order Number …" at bounding box center [302, 360] width 201 height 599
paste input "895"
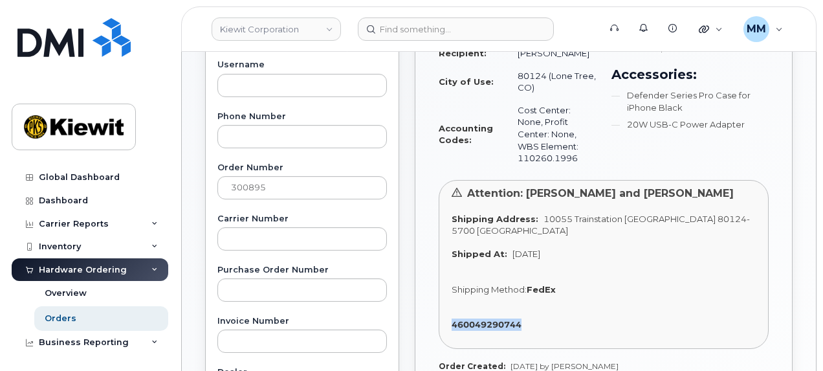
drag, startPoint x: 441, startPoint y: 322, endPoint x: 531, endPoint y: 323, distance: 90.0
click at [531, 323] on div "Attention: [PERSON_NAME] and [PERSON_NAME] Shipping Address: [STREET_ADDRESS] S…" at bounding box center [604, 264] width 330 height 169
copy strong "460049290744"
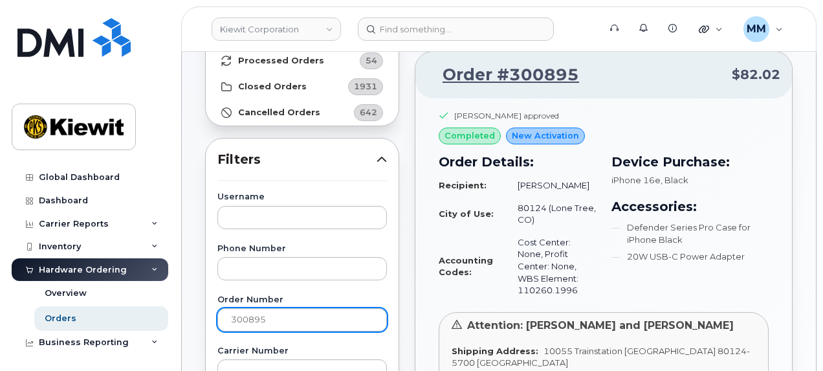
scroll to position [129, 0]
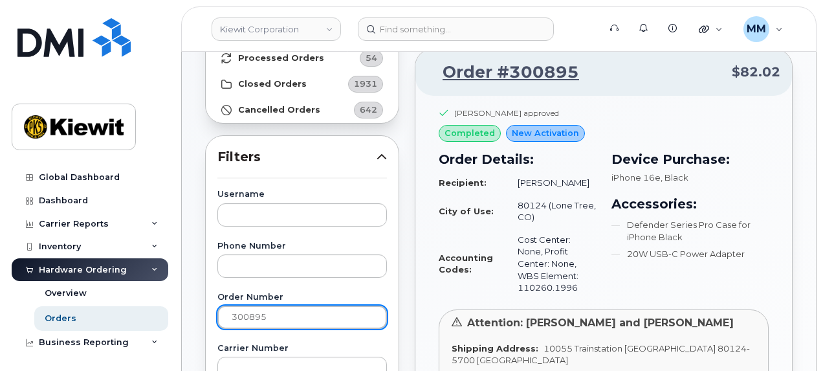
drag, startPoint x: 276, startPoint y: 315, endPoint x: 203, endPoint y: 315, distance: 73.1
paste input "4"
type input "300894"
